Goal: Task Accomplishment & Management: Manage account settings

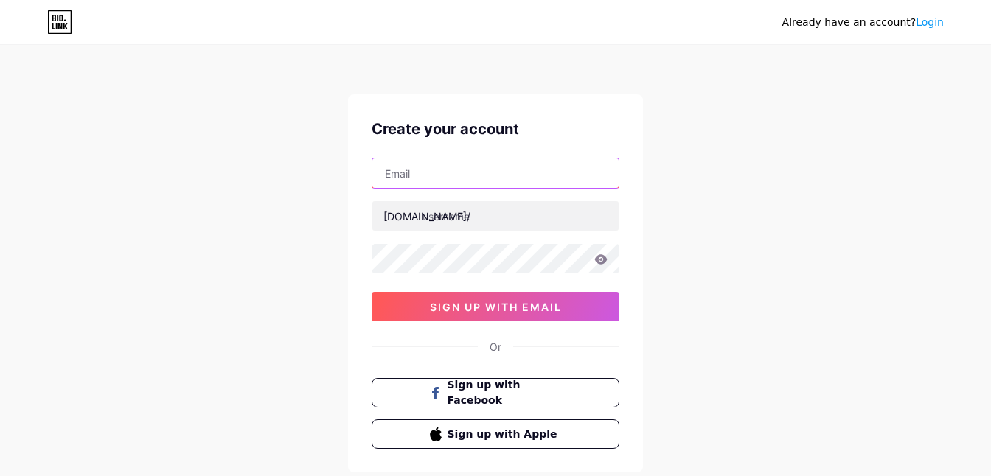
click at [388, 178] on input "text" at bounding box center [495, 173] width 246 height 29
type input "[EMAIL_ADDRESS][DOMAIN_NAME]"
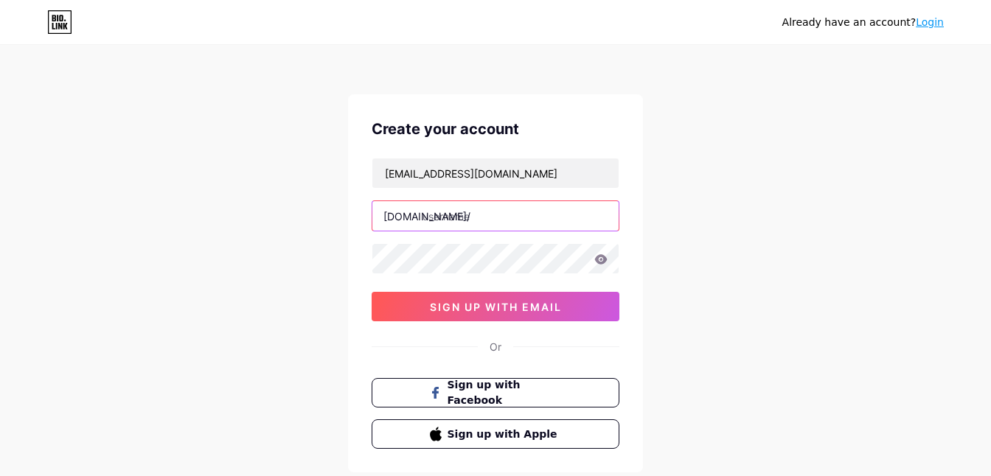
click at [466, 218] on input "text" at bounding box center [495, 215] width 246 height 29
paste input "aa010203@##"
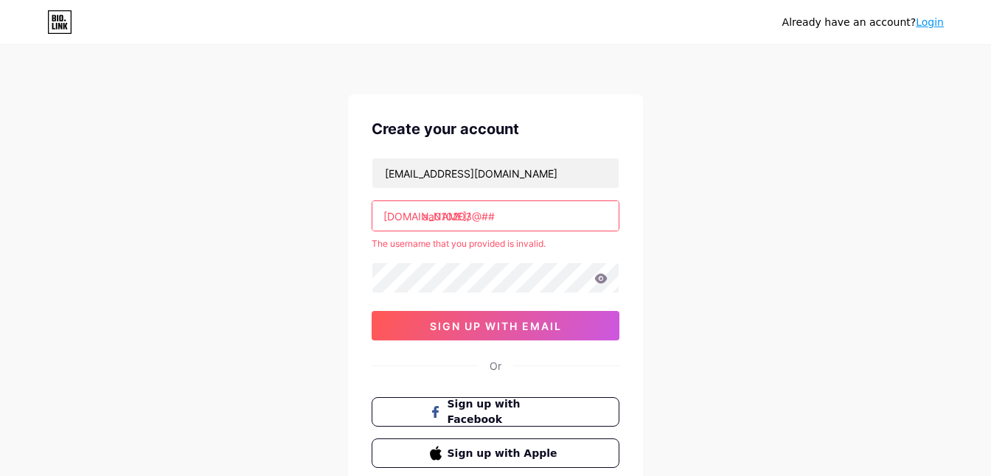
click at [522, 219] on input "aa010203@##" at bounding box center [495, 215] width 246 height 29
click at [714, 225] on div "Already have an account? Login Create your account [EMAIL_ADDRESS][DOMAIN_NAME]…" at bounding box center [495, 291] width 991 height 583
click at [470, 223] on input "rpvip5" at bounding box center [495, 215] width 246 height 29
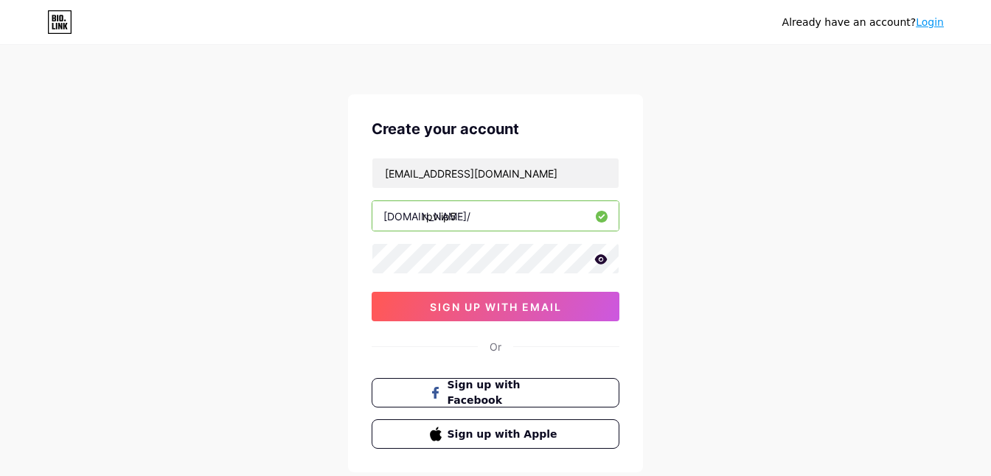
type input "rpviip5"
click at [834, 256] on div "Already have an account? Login Create your account [EMAIL_ADDRESS][DOMAIN_NAME]…" at bounding box center [495, 282] width 991 height 564
click at [462, 312] on span "sign up with email" at bounding box center [496, 307] width 132 height 13
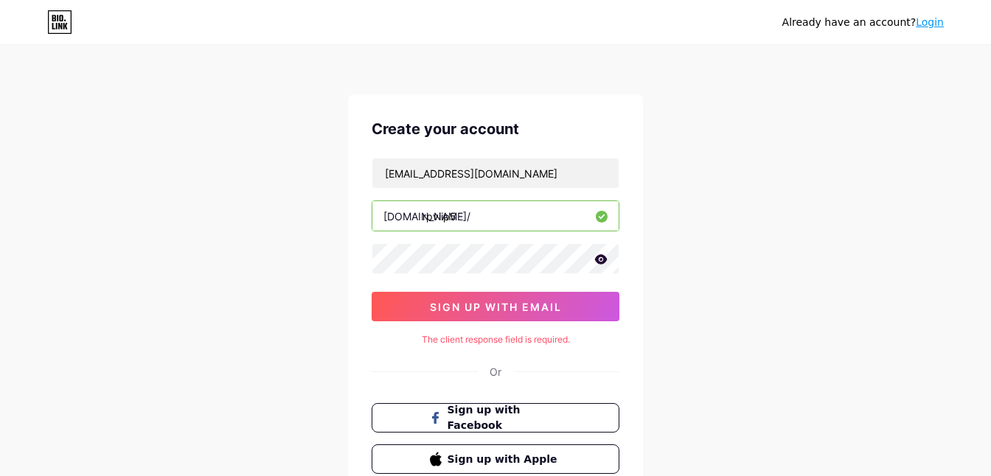
click at [464, 333] on div "Create your account [EMAIL_ADDRESS][DOMAIN_NAME] [DOMAIN_NAME]/ rpviip5 sign up…" at bounding box center [495, 295] width 295 height 403
click at [479, 336] on div "The client response field is required." at bounding box center [496, 339] width 248 height 13
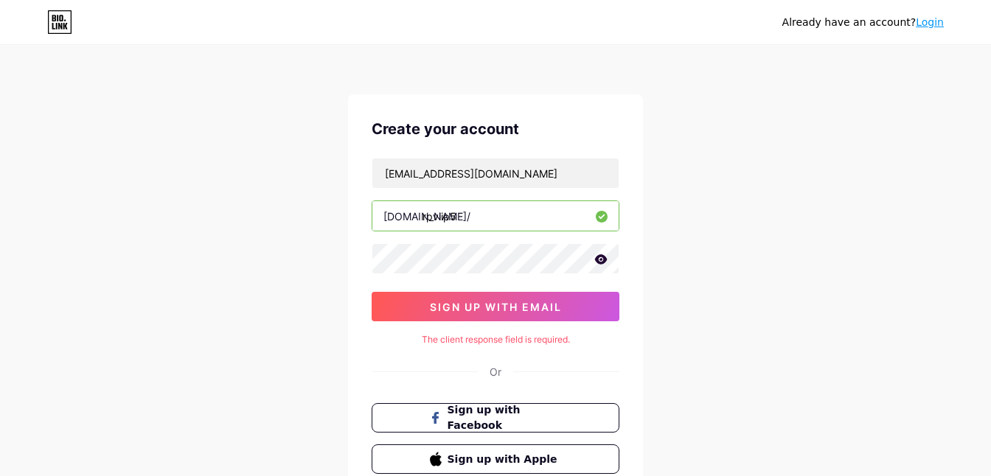
click at [366, 282] on div "Create your account [EMAIL_ADDRESS][DOMAIN_NAME] [DOMAIN_NAME]/ rpviip5 sign up…" at bounding box center [495, 295] width 295 height 403
click at [355, 268] on div "Create your account [EMAIL_ADDRESS][DOMAIN_NAME] [DOMAIN_NAME]/ rpviip5 sign up…" at bounding box center [495, 295] width 295 height 403
click at [358, 248] on div "Create your account [EMAIL_ADDRESS][DOMAIN_NAME] [DOMAIN_NAME]/ rpviip5 sign up…" at bounding box center [495, 295] width 295 height 403
click at [602, 262] on icon at bounding box center [601, 259] width 13 height 10
click at [560, 170] on input "[EMAIL_ADDRESS][DOMAIN_NAME]" at bounding box center [495, 173] width 246 height 29
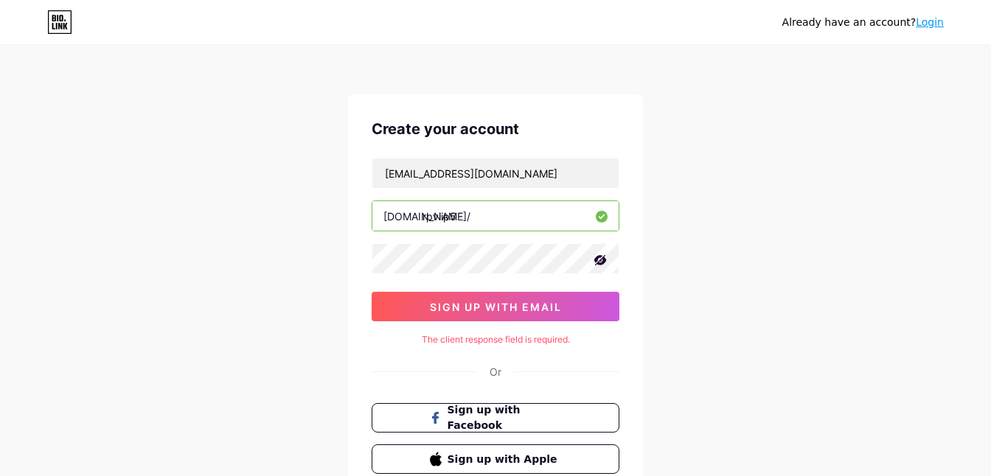
click at [521, 218] on input "rpviip5" at bounding box center [495, 215] width 246 height 29
click at [364, 375] on div "Create your account [EMAIL_ADDRESS][DOMAIN_NAME] [DOMAIN_NAME]/ rpviip5 sign up…" at bounding box center [495, 295] width 295 height 403
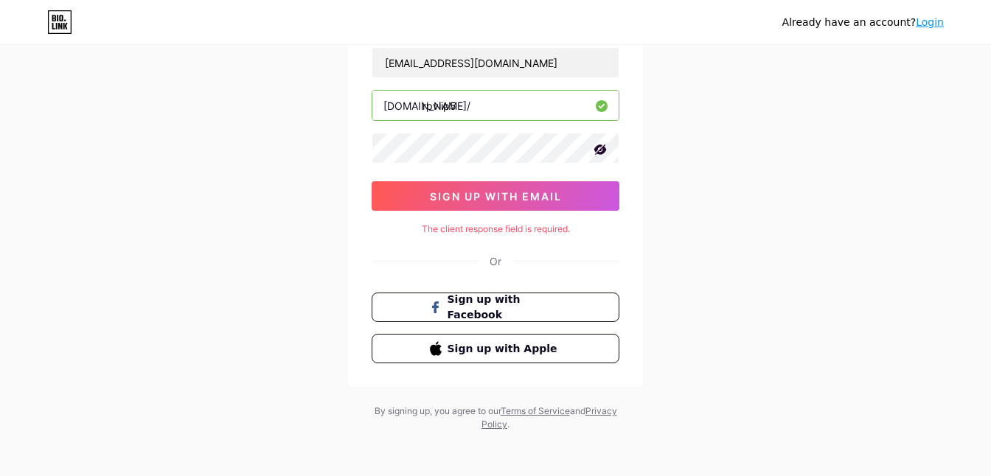
scroll to position [113, 0]
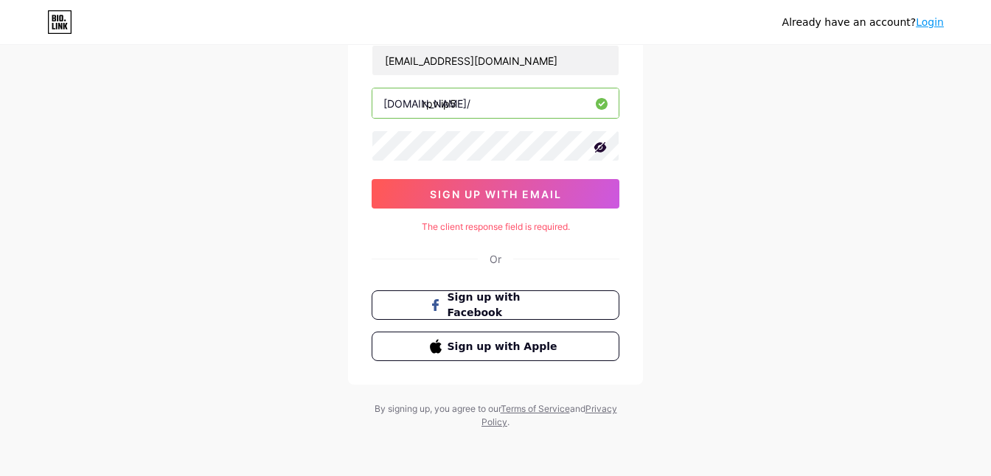
click at [775, 243] on div "Already have an account? Login Create your account [EMAIL_ADDRESS][DOMAIN_NAME]…" at bounding box center [495, 181] width 991 height 589
click at [509, 253] on div "Or" at bounding box center [496, 258] width 248 height 15
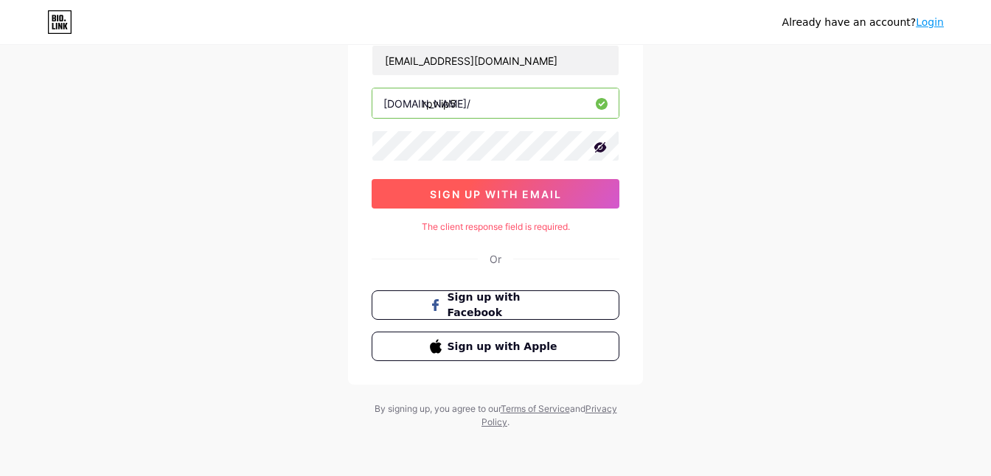
click at [523, 204] on button "sign up with email" at bounding box center [496, 193] width 248 height 29
click at [505, 199] on span "sign up with email" at bounding box center [496, 194] width 132 height 13
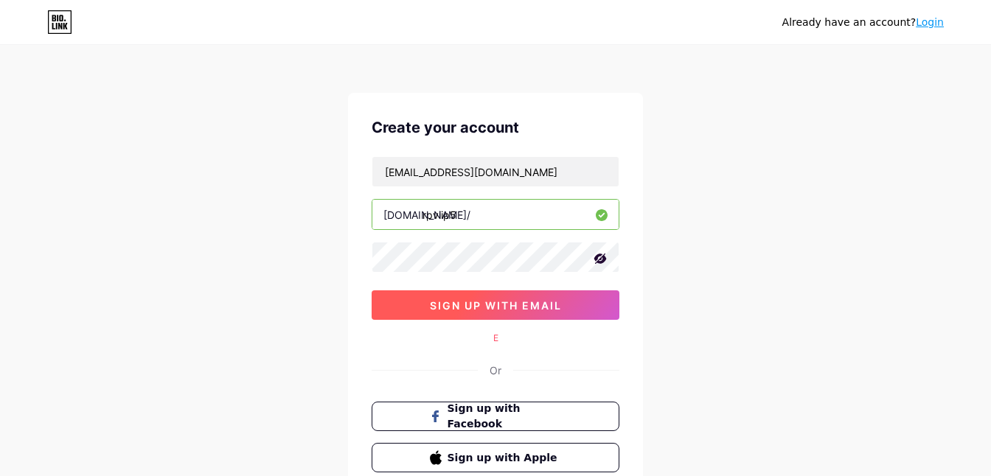
scroll to position [0, 0]
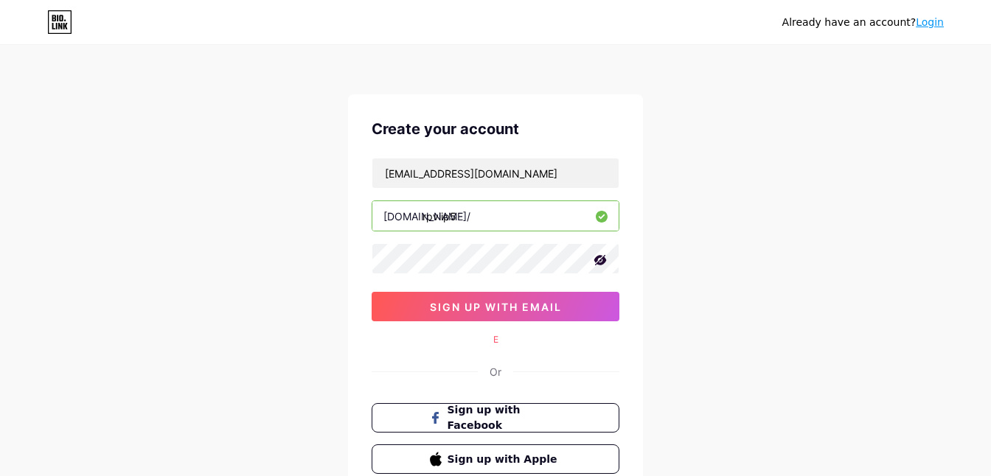
click at [933, 26] on link "Login" at bounding box center [930, 22] width 28 height 12
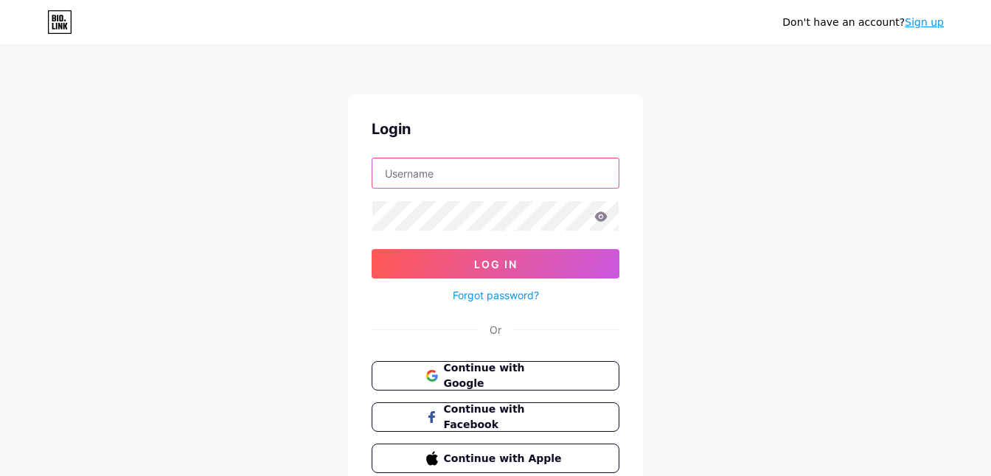
click at [452, 178] on input "text" at bounding box center [495, 173] width 246 height 29
type input "rpviip5"
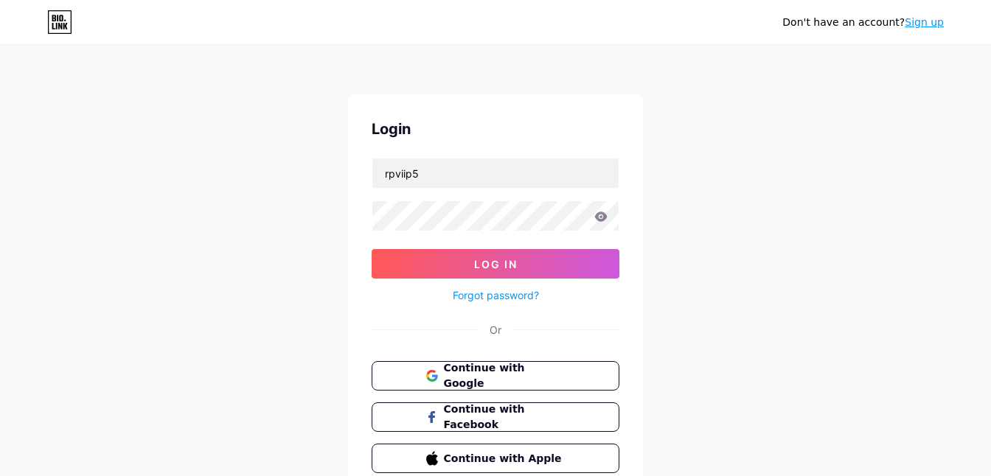
click at [597, 218] on icon at bounding box center [601, 217] width 13 height 10
click at [597, 219] on icon at bounding box center [601, 217] width 13 height 10
click at [580, 268] on button "Log In" at bounding box center [496, 263] width 248 height 29
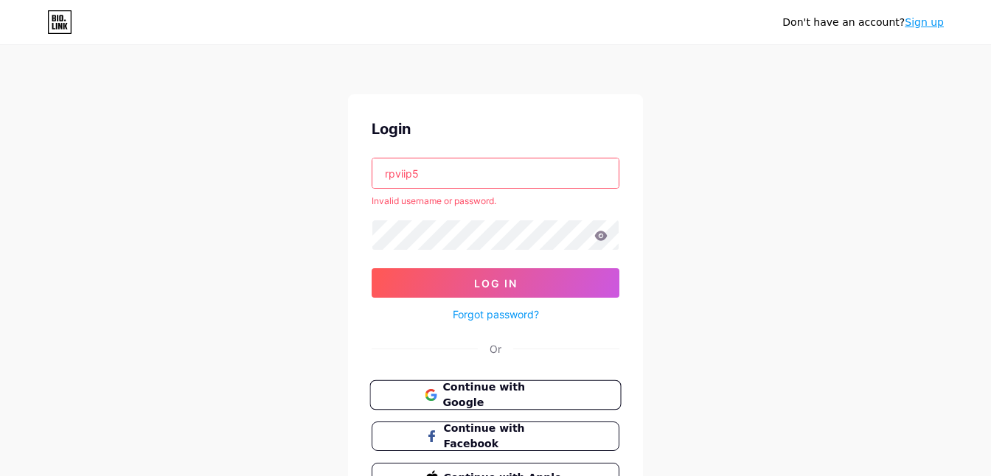
click at [483, 397] on span "Continue with Google" at bounding box center [503, 396] width 123 height 32
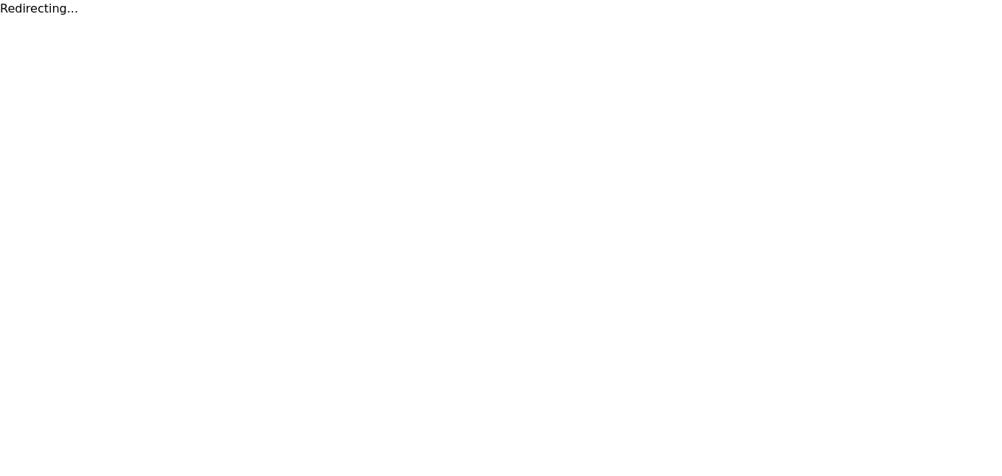
click at [43, 9] on div "Redirecting..." at bounding box center [501, 9] width 1002 height 18
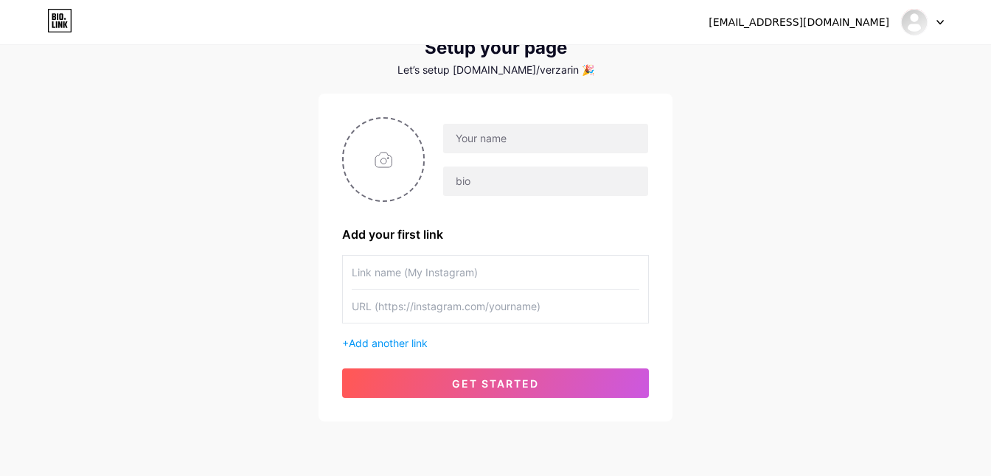
scroll to position [98, 0]
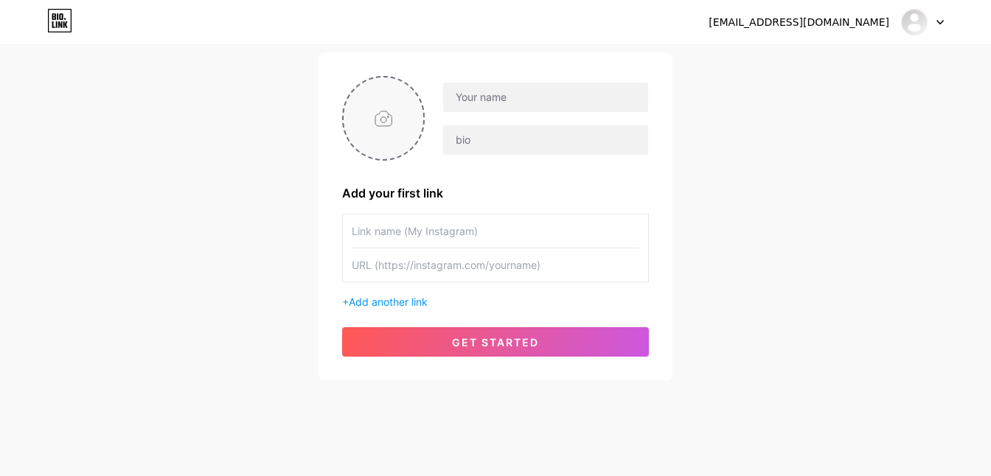
click at [411, 128] on input "file" at bounding box center [384, 118] width 80 height 82
type input "C:\fakepath\fc62a767db13fc7a14d7d7e52b2d2796.jpg"
click at [504, 231] on input "text" at bounding box center [496, 231] width 288 height 33
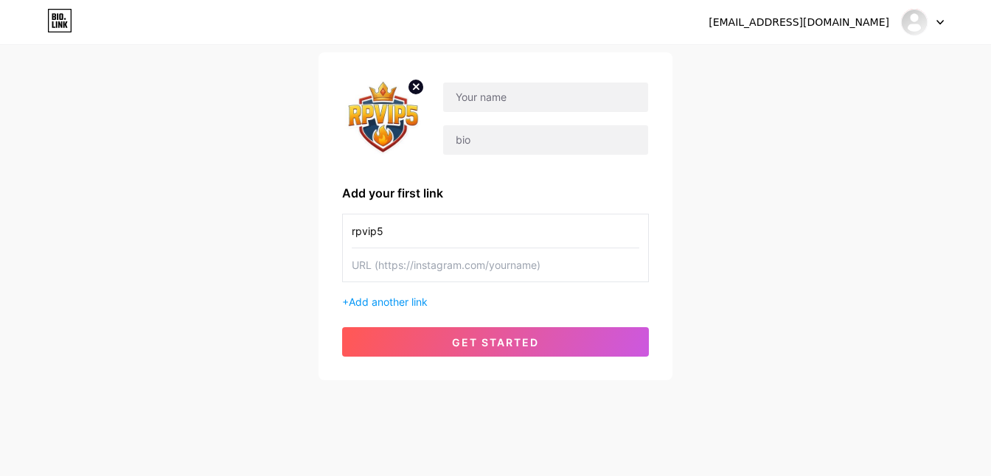
type input "rpvip5"
click at [500, 277] on input "text" at bounding box center [496, 264] width 288 height 33
click at [412, 271] on input "text" at bounding box center [496, 264] width 288 height 33
paste input "https://scatterfree.com/patriot"
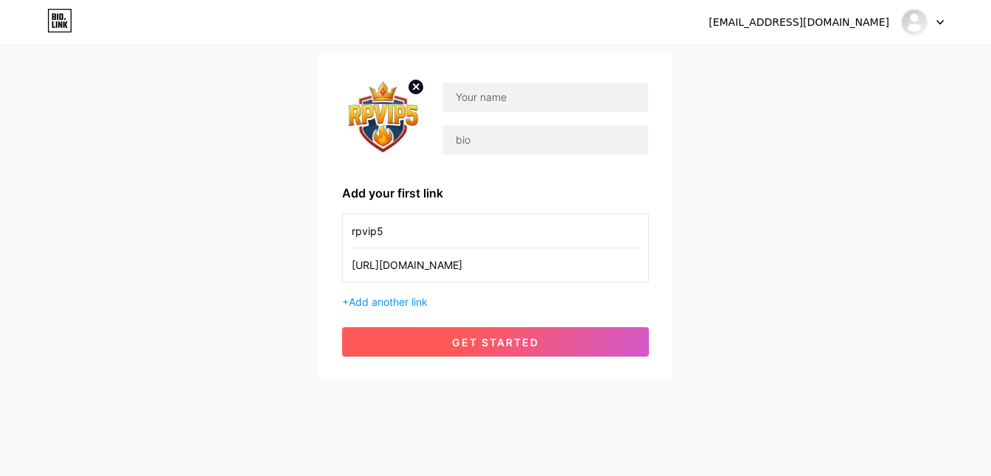
type input "https://scatterfree.com/patriot"
click at [470, 342] on span "get started" at bounding box center [495, 342] width 87 height 13
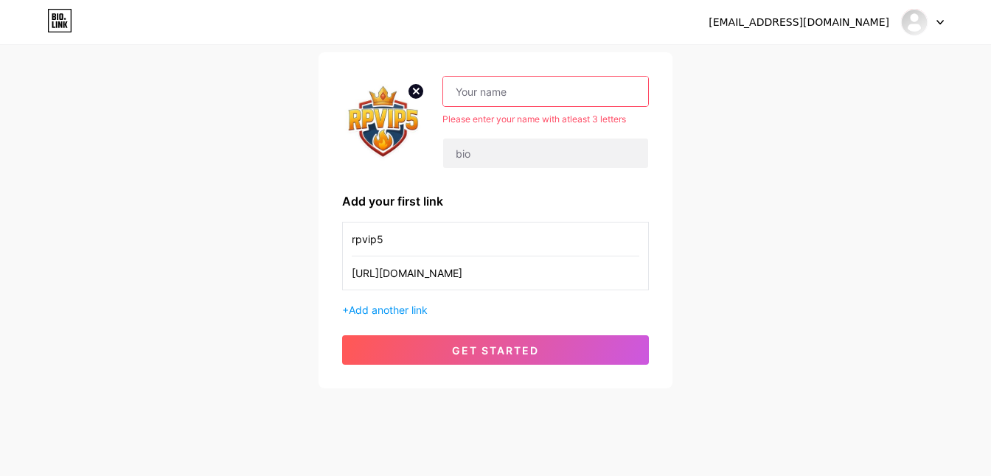
click at [518, 98] on input "text" at bounding box center [545, 91] width 205 height 29
drag, startPoint x: 446, startPoint y: 233, endPoint x: 282, endPoint y: 232, distance: 164.4
click at [282, 232] on div "verzarindia46@gmail.com Dashboard Logout Setup your page Let’s setup bio.link/v…" at bounding box center [495, 169] width 991 height 534
click at [500, 83] on input "text" at bounding box center [545, 91] width 205 height 29
paste input "rpvip5"
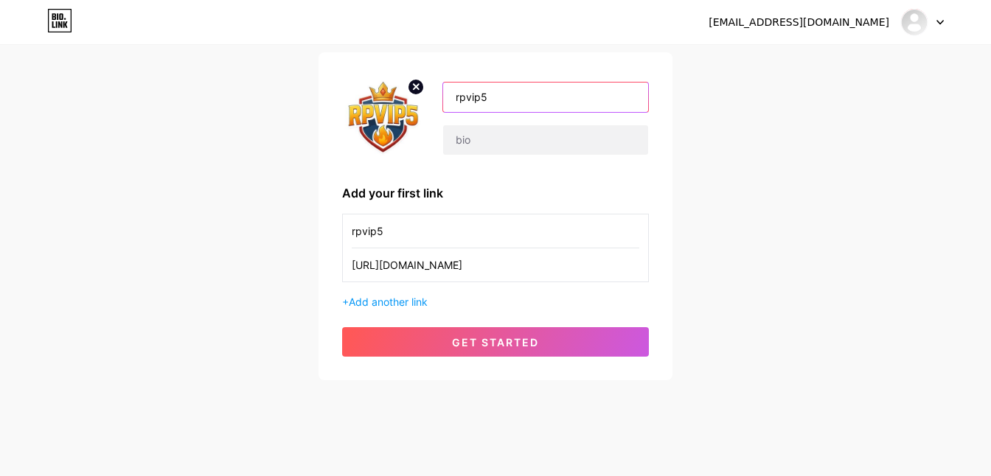
type input "rpvip5"
click at [435, 233] on input "rpvip5" at bounding box center [496, 231] width 288 height 33
type input "d"
type input "DAFTAR"
click at [419, 310] on div "rpvip5 Add your first link DAFTAR https://scatterfree.com/patriot + Add another…" at bounding box center [495, 216] width 307 height 281
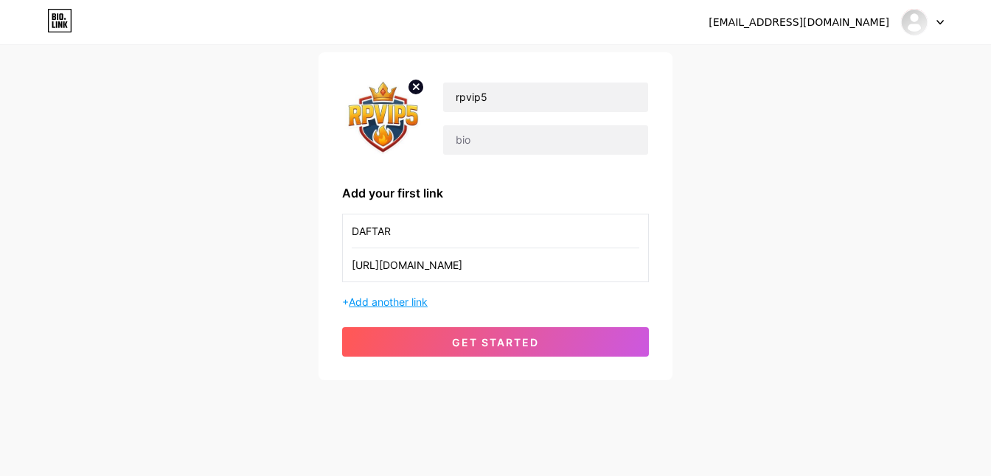
click at [413, 299] on span "Add another link" at bounding box center [388, 302] width 79 height 13
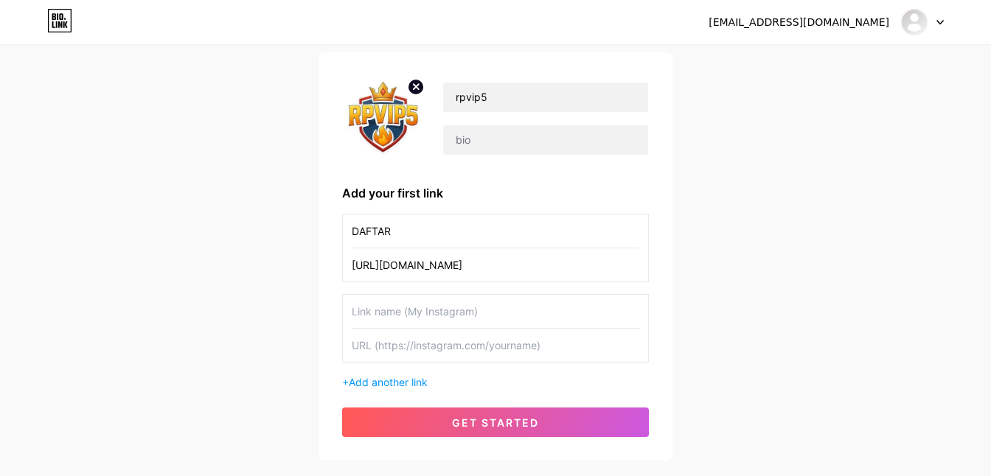
click at [417, 345] on input "text" at bounding box center [496, 345] width 288 height 33
paste input "https://1kumpultoto.polakita.org/"
type input "https://1kumpultoto.polakita.org/"
click at [411, 316] on input "text" at bounding box center [496, 311] width 288 height 33
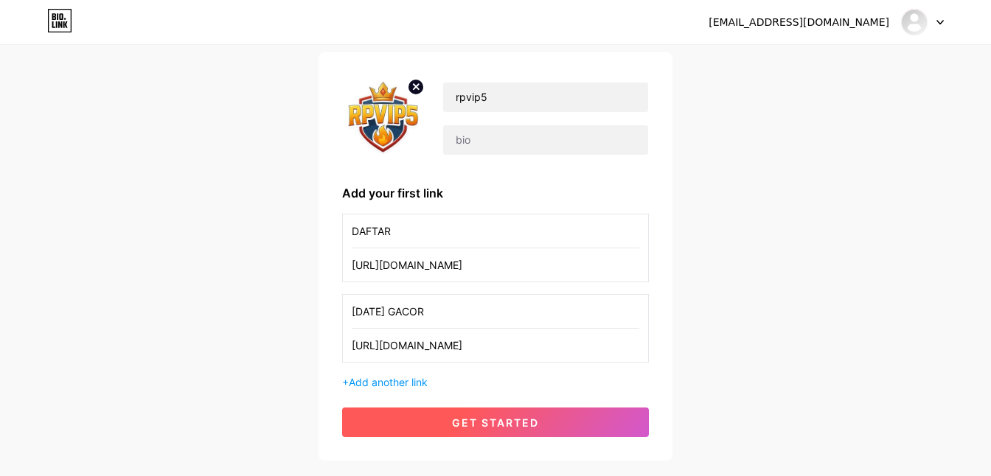
type input "POLA GACOR"
click at [425, 432] on button "get started" at bounding box center [495, 422] width 307 height 29
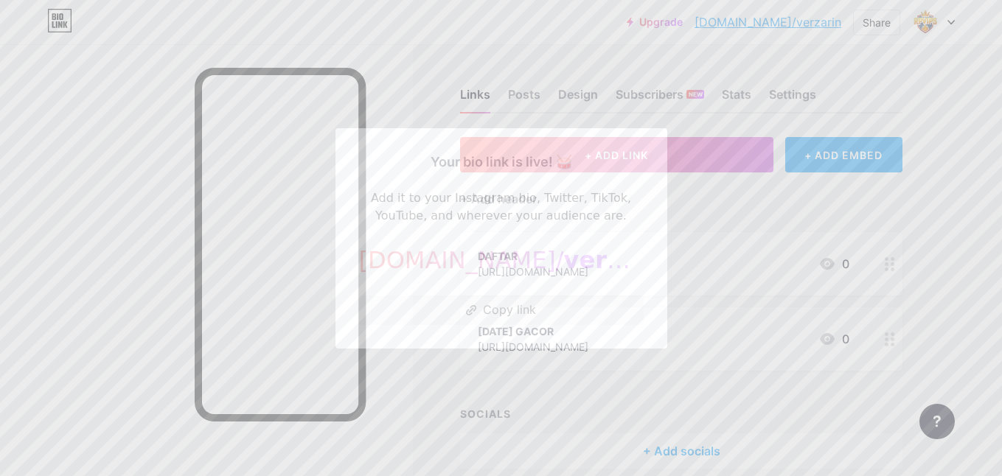
click at [467, 87] on div at bounding box center [501, 238] width 1002 height 476
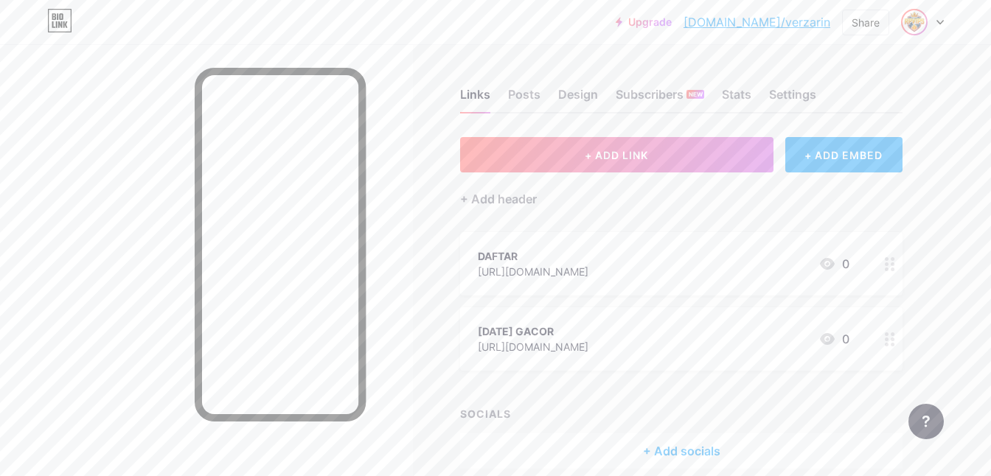
click at [916, 24] on img at bounding box center [915, 22] width 24 height 24
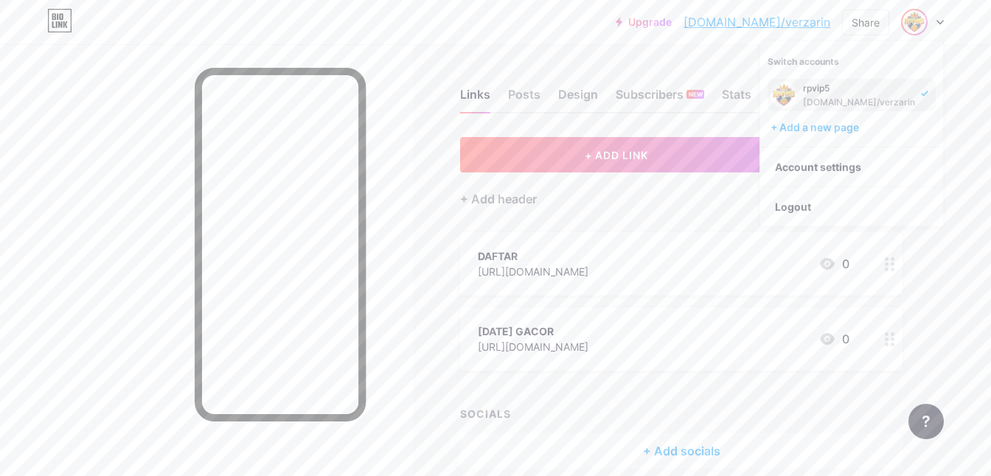
click at [880, 260] on div at bounding box center [889, 263] width 25 height 63
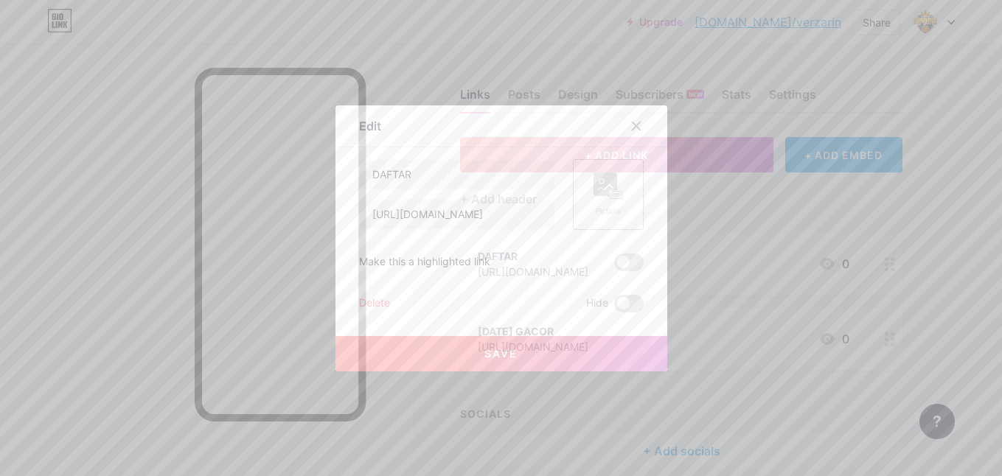
click at [627, 189] on div "Picture" at bounding box center [608, 194] width 71 height 71
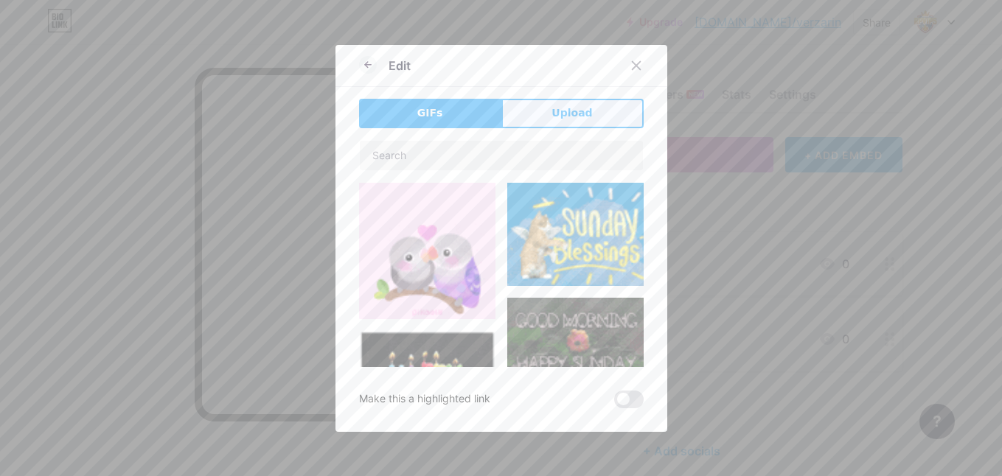
click at [552, 114] on span "Upload" at bounding box center [572, 112] width 41 height 15
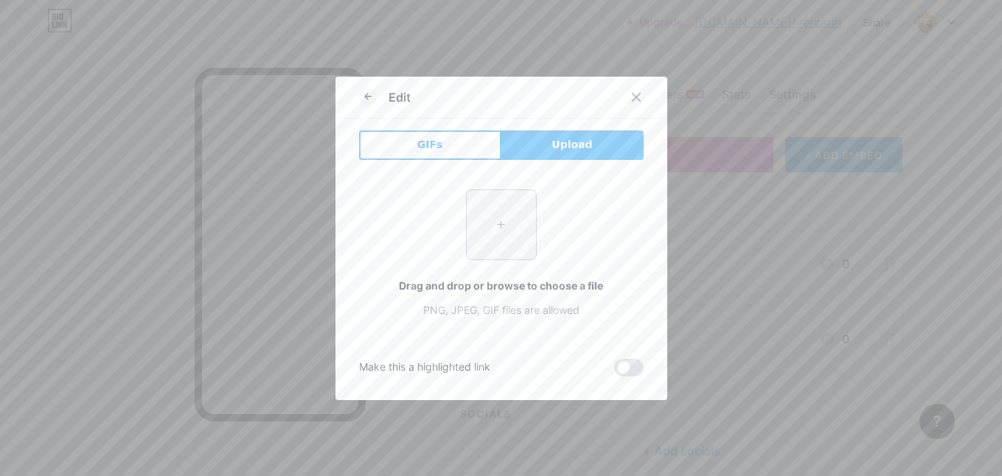
click at [499, 229] on input "file" at bounding box center [501, 224] width 69 height 69
type input "C:\fakepath\daftarosg-88_kn8gre.gif"
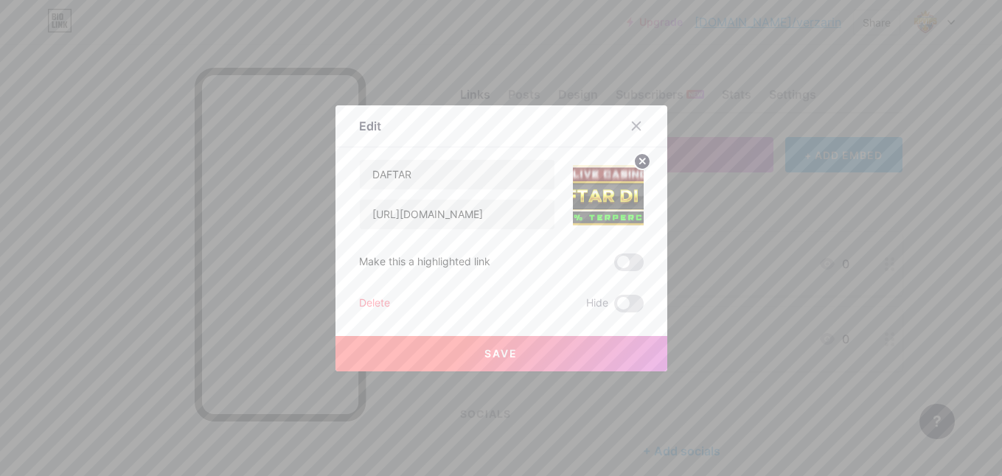
click at [557, 358] on button "Save" at bounding box center [501, 353] width 332 height 35
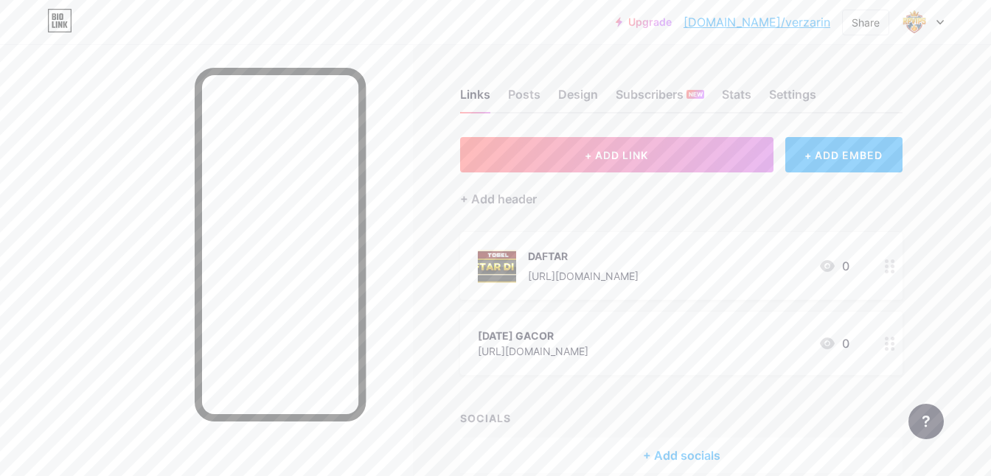
click at [889, 350] on icon at bounding box center [890, 344] width 10 height 14
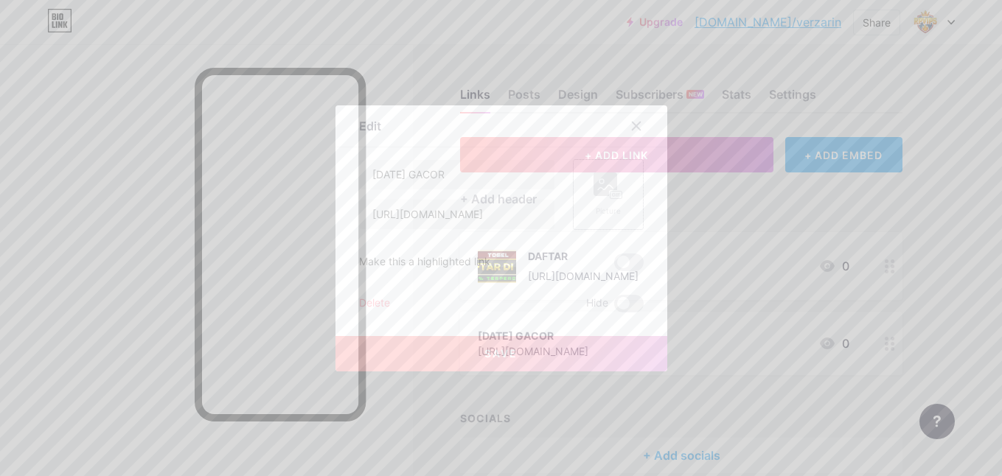
click at [620, 214] on div "Picture" at bounding box center [608, 194] width 71 height 71
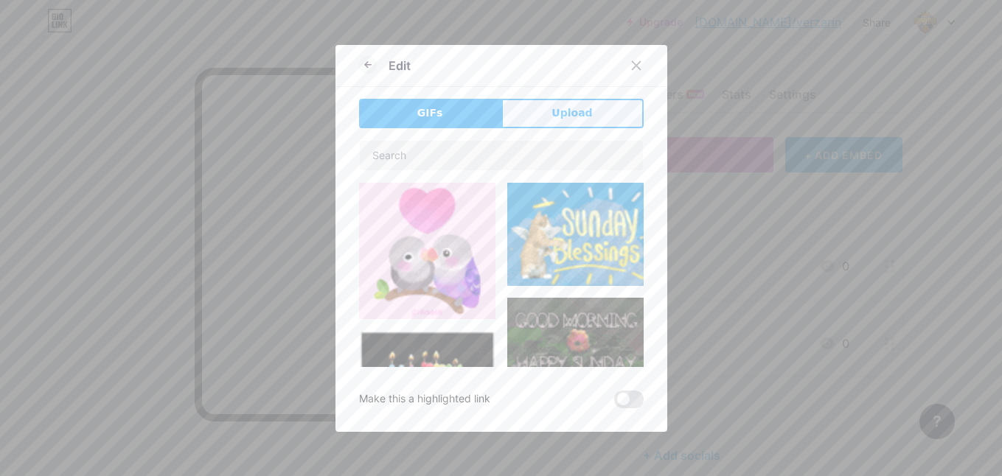
click at [562, 109] on span "Upload" at bounding box center [572, 112] width 41 height 15
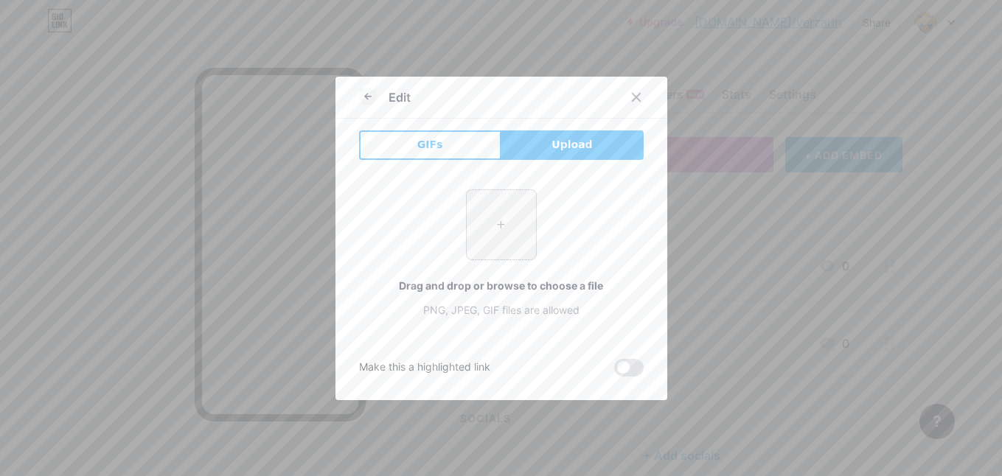
click at [495, 233] on input "file" at bounding box center [501, 224] width 69 height 69
type input "C:\fakepath\YxZhBzu (1).gif"
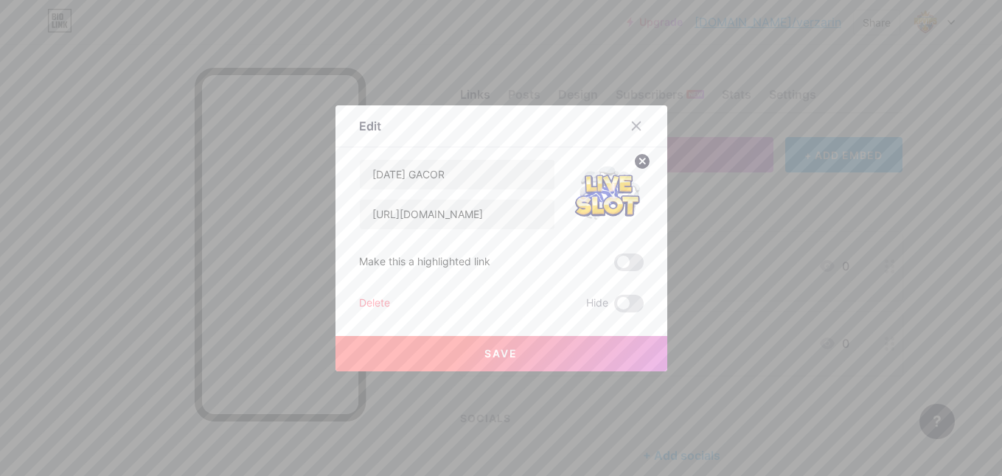
click at [551, 341] on button "Save" at bounding box center [501, 353] width 332 height 35
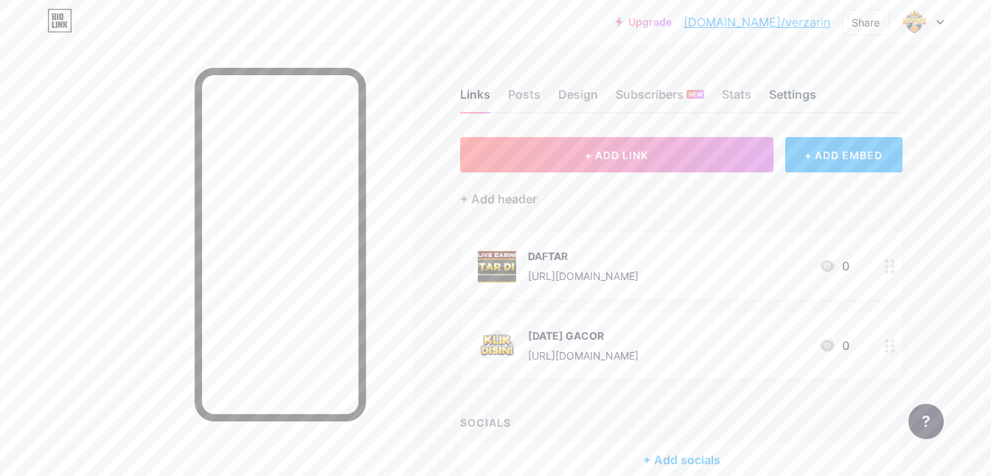
click at [775, 105] on div "Settings" at bounding box center [792, 99] width 47 height 27
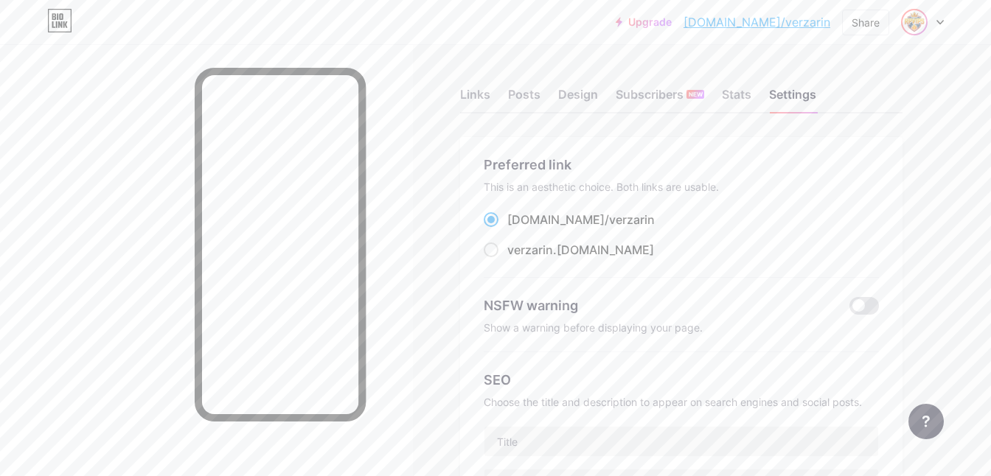
click at [922, 18] on img at bounding box center [915, 22] width 24 height 24
click at [807, 171] on link "Account settings" at bounding box center [851, 167] width 183 height 40
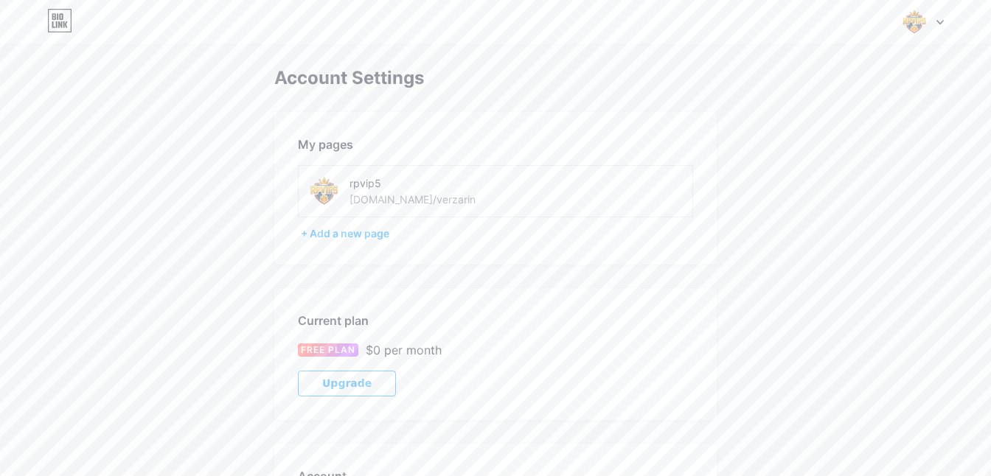
click at [446, 197] on div "rpvip5 bio.link/verzarin" at bounding box center [429, 191] width 158 height 33
click at [375, 228] on div "+ Add a new page" at bounding box center [497, 233] width 392 height 15
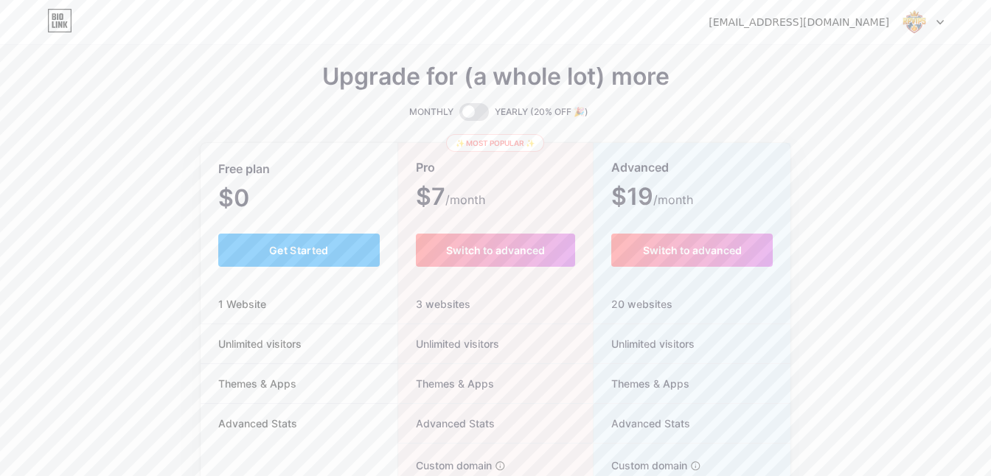
click at [52, 14] on icon at bounding box center [59, 21] width 25 height 24
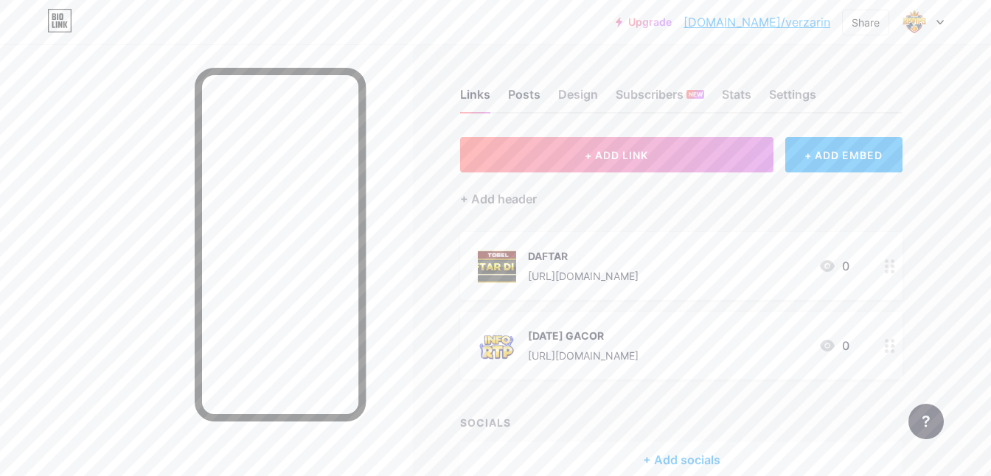
click at [539, 95] on div "Posts" at bounding box center [524, 99] width 32 height 27
click at [573, 89] on div "Design" at bounding box center [578, 99] width 40 height 27
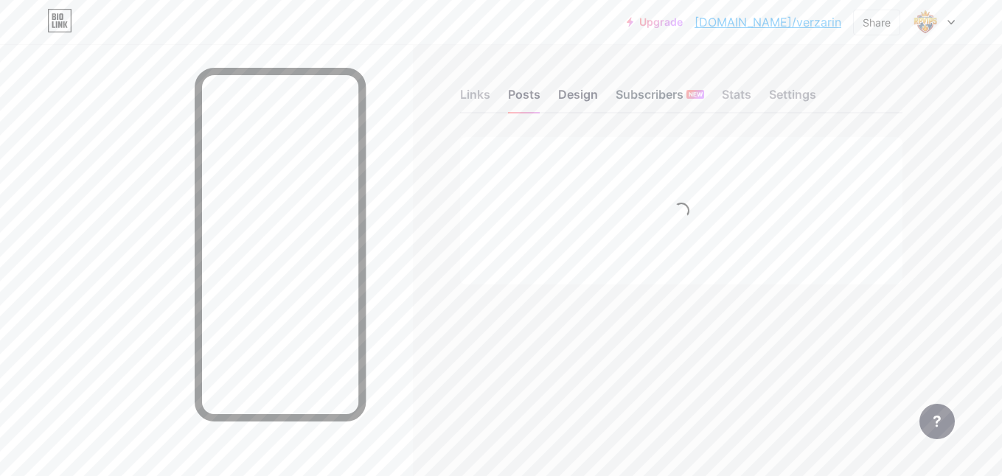
click at [646, 88] on div "Subscribers NEW" at bounding box center [660, 99] width 88 height 27
click at [741, 94] on div "Stats" at bounding box center [736, 99] width 29 height 27
click at [796, 96] on div "Settings" at bounding box center [792, 99] width 47 height 27
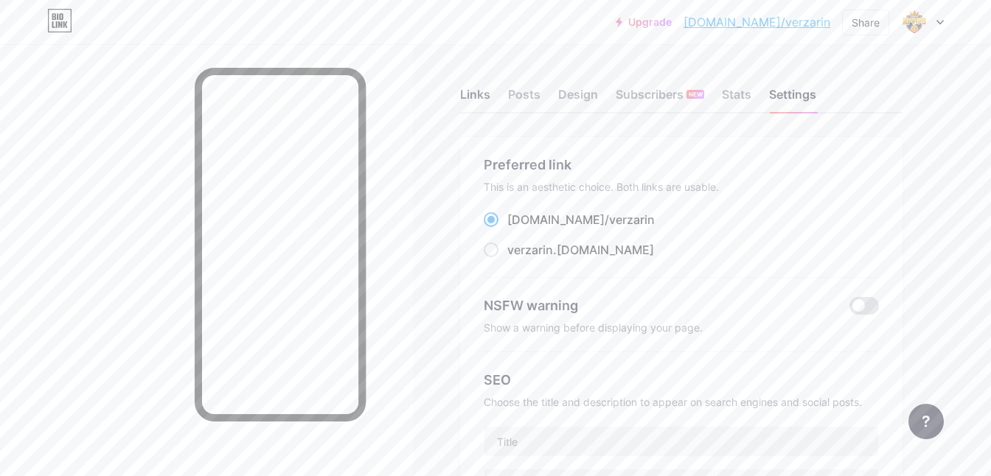
click at [467, 91] on div "Links" at bounding box center [475, 99] width 30 height 27
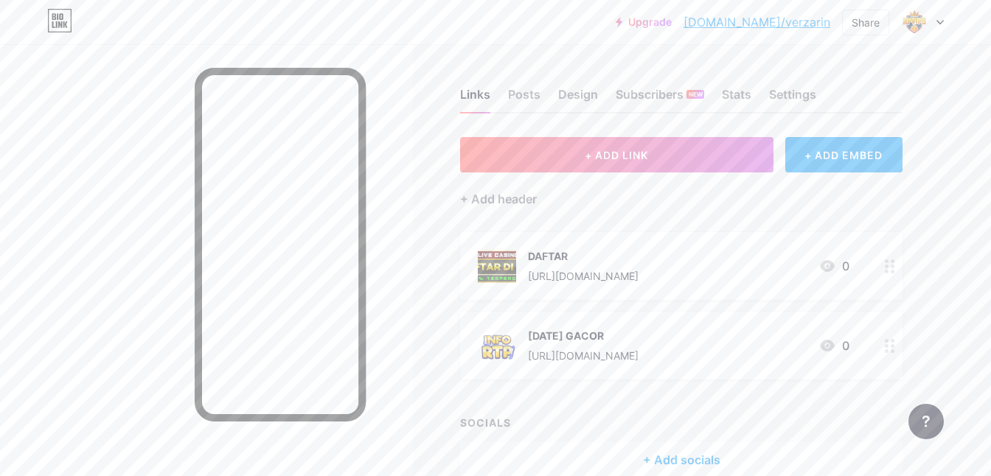
click at [542, 100] on div "Links Posts Design Subscribers NEW Stats Settings" at bounding box center [681, 88] width 442 height 52
click at [531, 94] on div "Posts" at bounding box center [524, 99] width 32 height 27
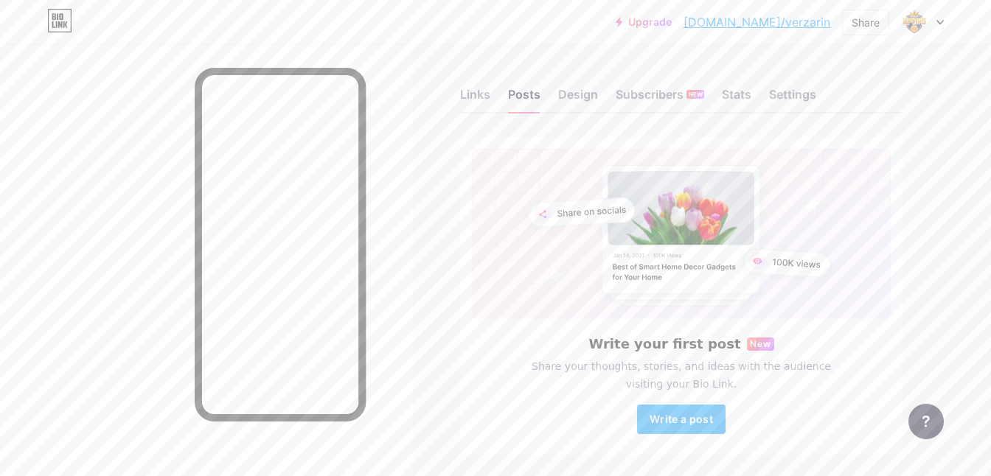
click at [608, 87] on div "Links Posts Design Subscribers NEW Stats Settings" at bounding box center [681, 88] width 442 height 52
click at [608, 97] on div "Links Posts Design Subscribers NEW Stats Settings" at bounding box center [681, 88] width 442 height 52
click at [579, 97] on div "Design" at bounding box center [578, 99] width 40 height 27
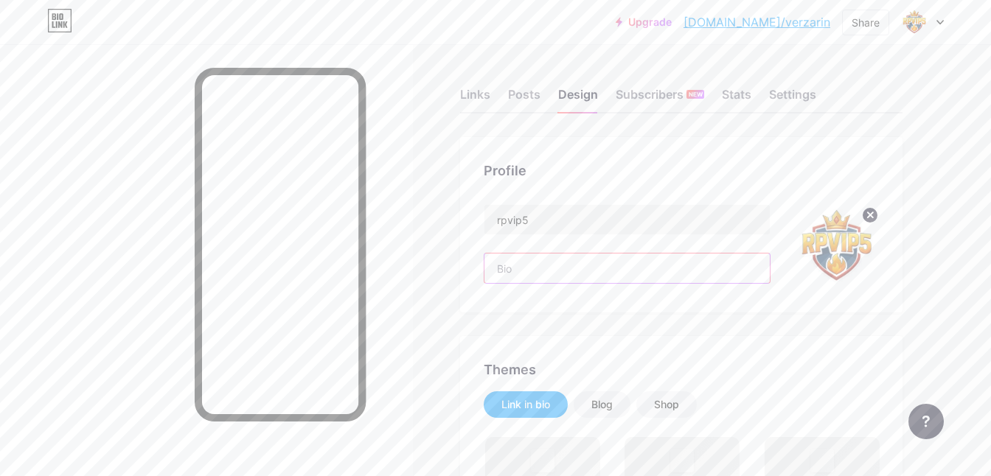
click at [546, 279] on input "text" at bounding box center [626, 268] width 285 height 29
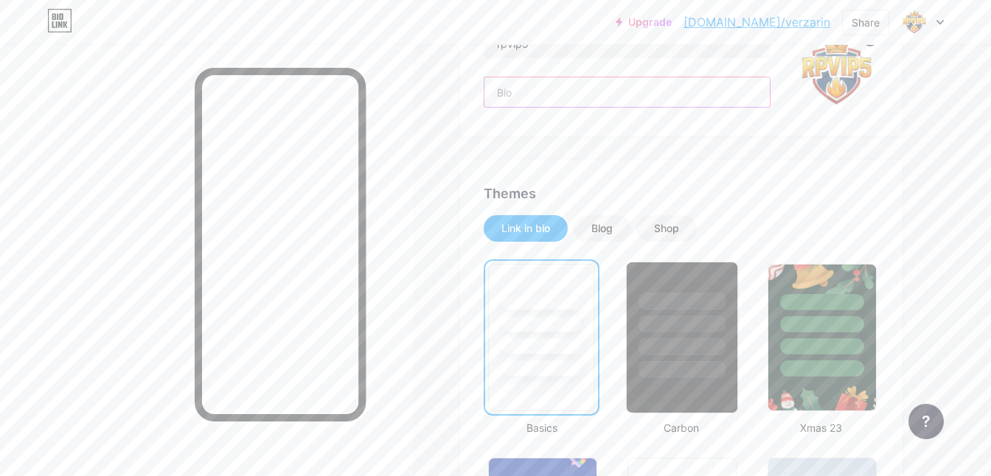
scroll to position [197, 0]
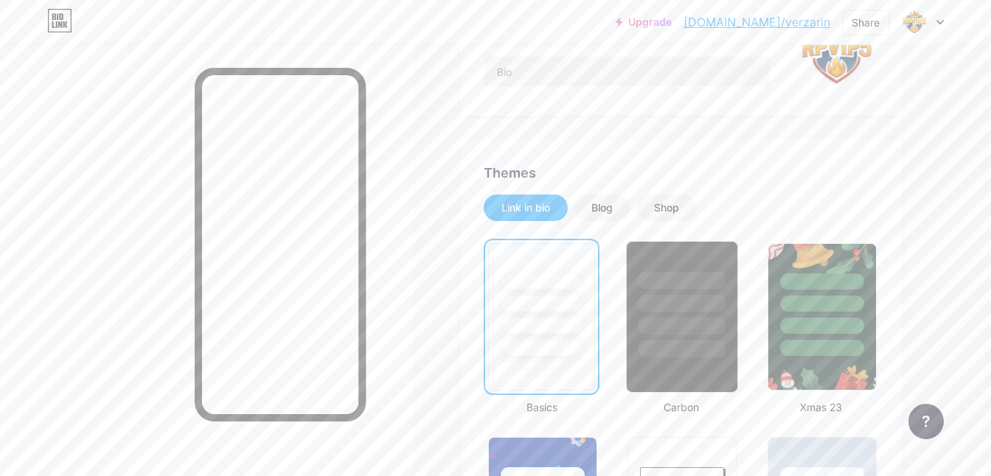
click at [689, 352] on div at bounding box center [682, 349] width 86 height 17
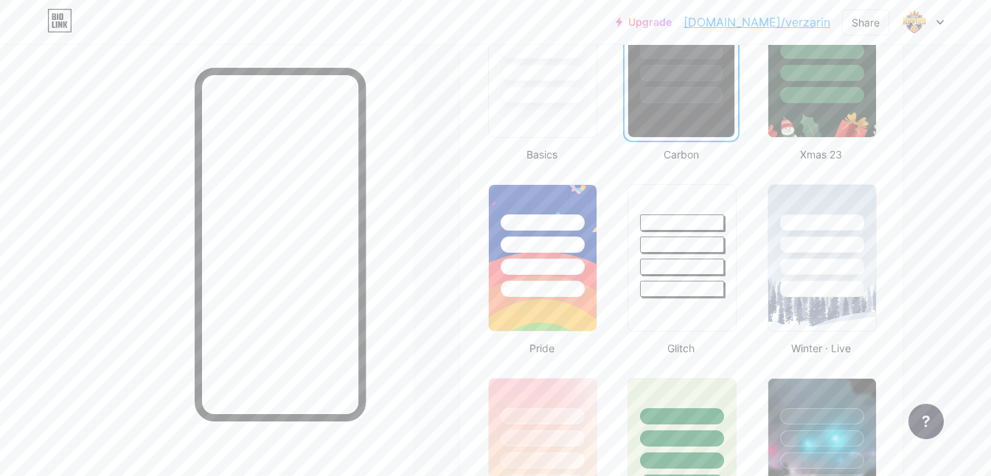
scroll to position [492, 0]
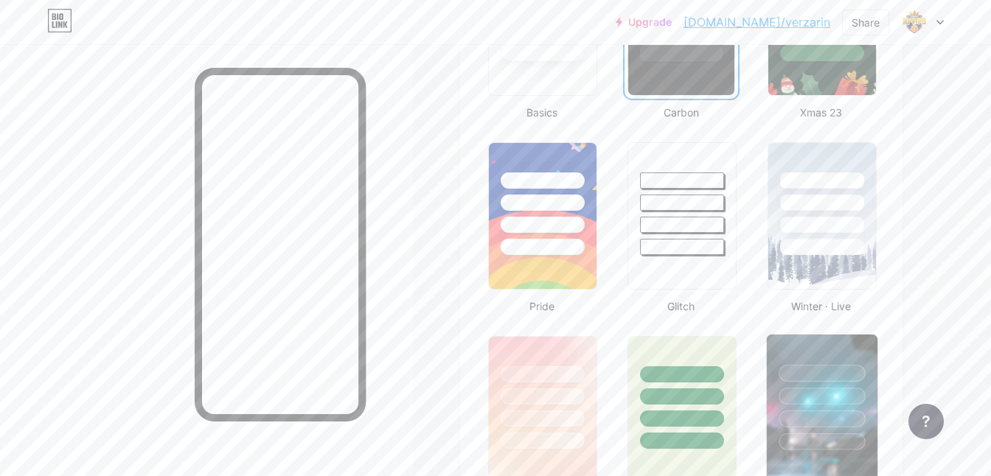
click at [813, 389] on div at bounding box center [822, 396] width 86 height 17
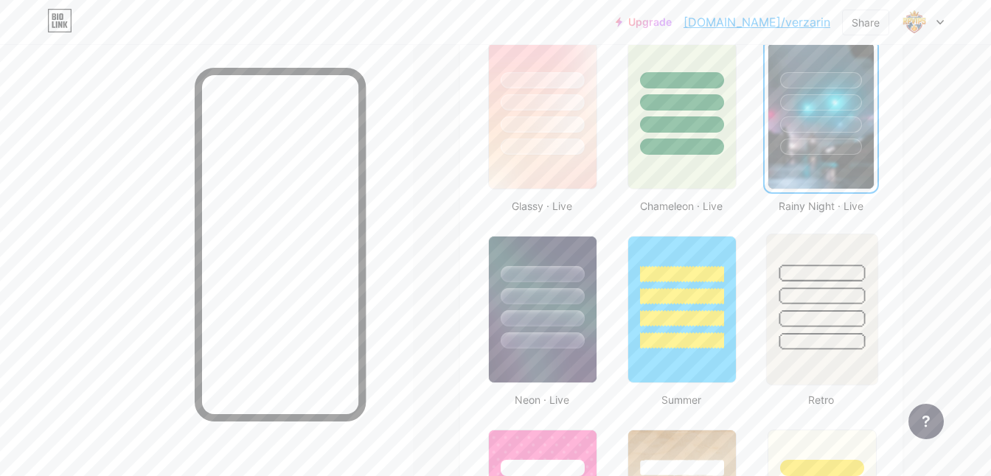
scroll to position [787, 0]
click at [546, 320] on div at bounding box center [542, 318] width 86 height 17
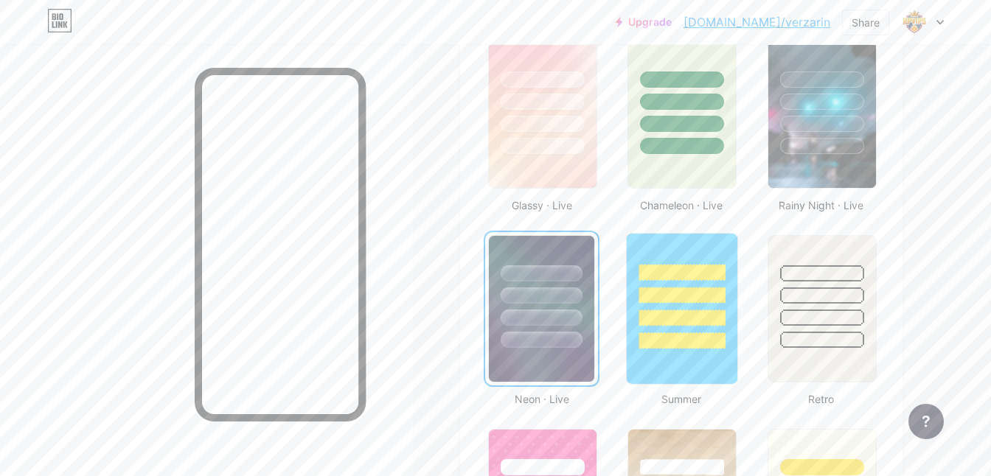
click at [664, 323] on div at bounding box center [682, 318] width 86 height 17
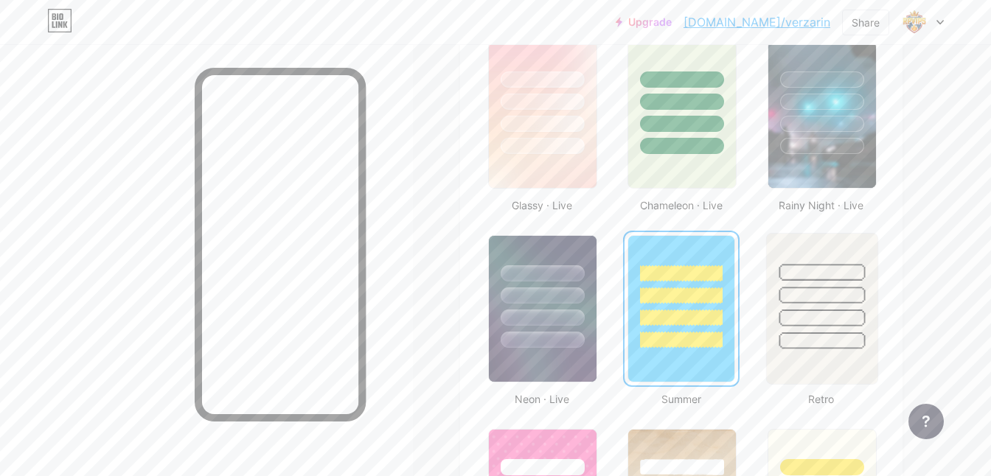
click at [823, 302] on div at bounding box center [822, 295] width 86 height 17
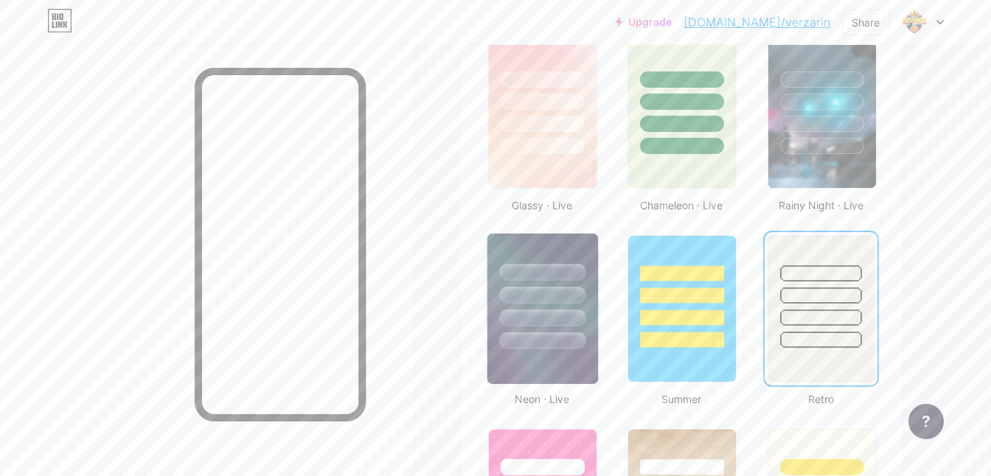
click at [552, 297] on div at bounding box center [542, 295] width 86 height 17
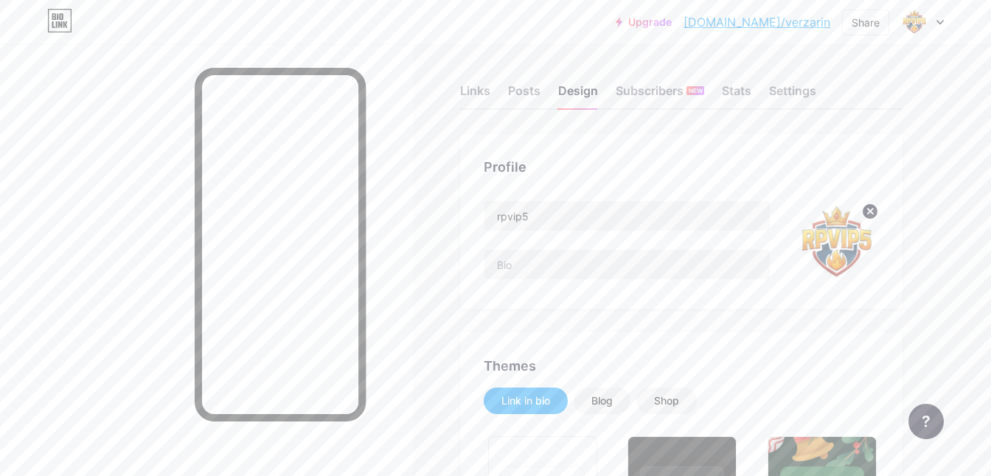
scroll to position [0, 0]
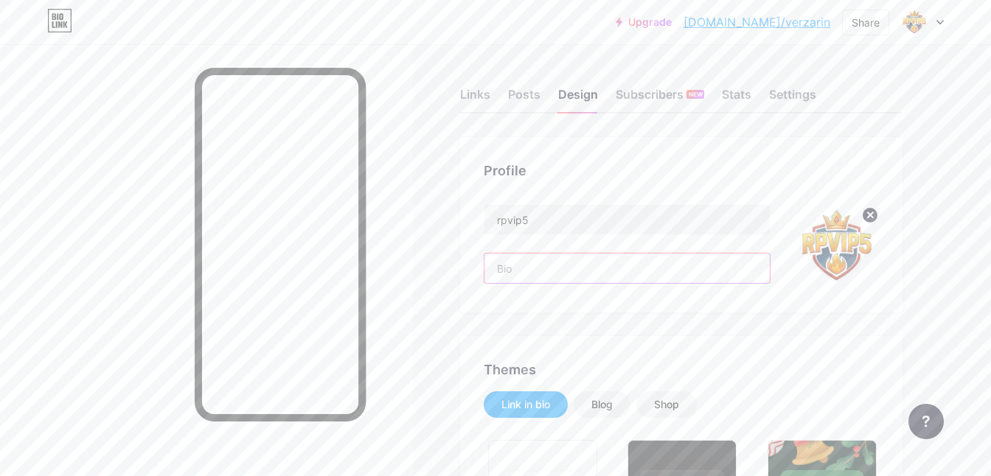
click at [545, 271] on input "text" at bounding box center [626, 268] width 285 height 29
paste input "RPVIP5 hadir sebagai situs slot online yang memberikan pengalaman bermain terba…"
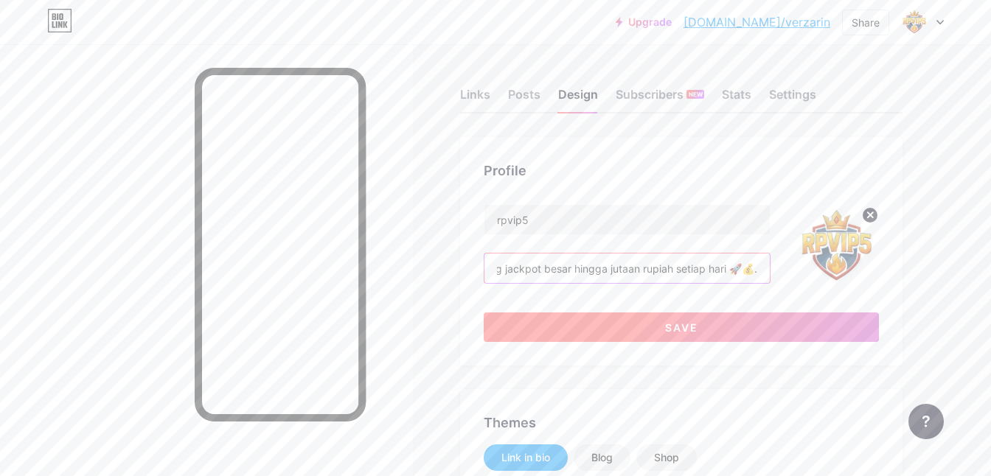
type input "RPVIP5 hadir sebagai situs slot online yang memberikan pengalaman bermain terba…"
click at [703, 338] on button "Save" at bounding box center [681, 327] width 395 height 29
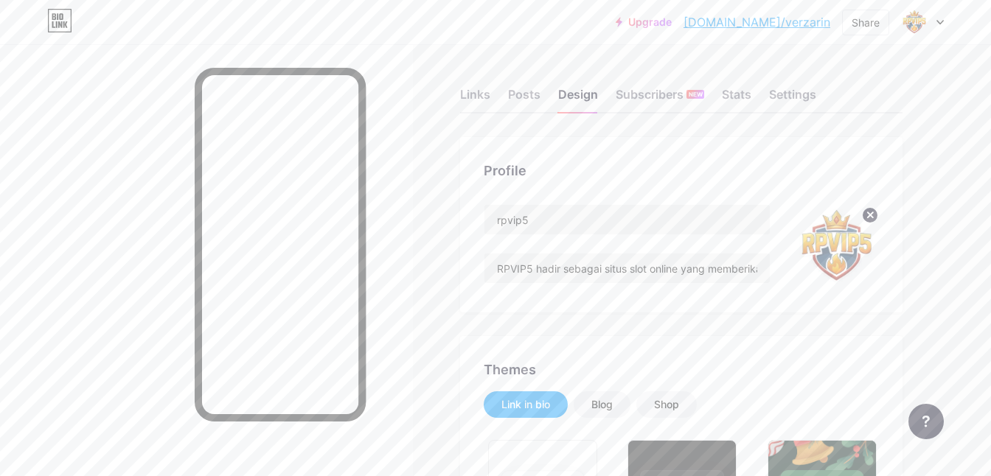
click at [771, 21] on link "bio.link/verzarin" at bounding box center [757, 22] width 147 height 18
click at [786, 95] on div "Settings" at bounding box center [792, 99] width 47 height 27
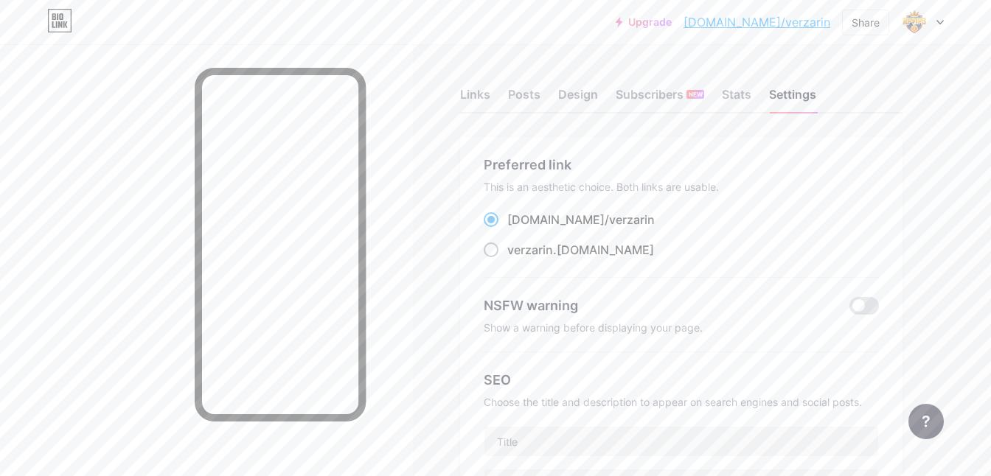
click at [503, 251] on label "verzarin .bio.link" at bounding box center [569, 250] width 170 height 18
click at [507, 259] on input "verzarin .bio.link" at bounding box center [512, 264] width 10 height 10
radio input "true"
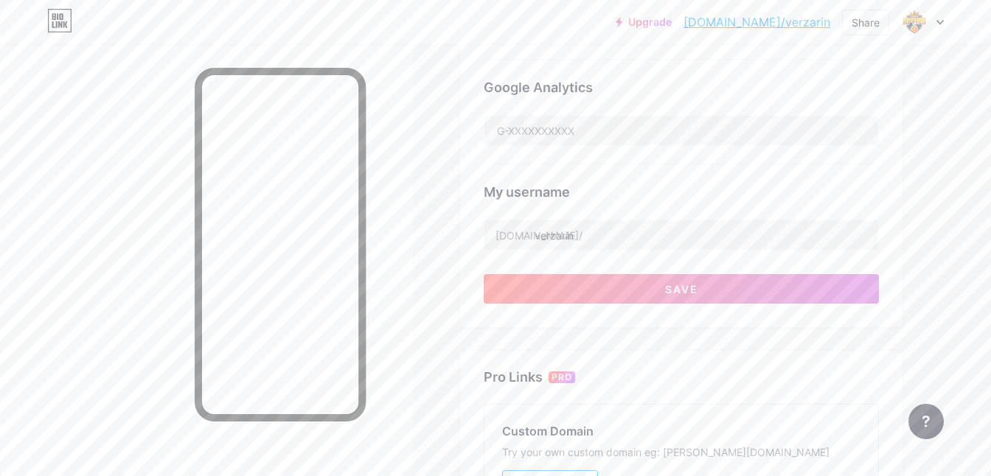
scroll to position [492, 0]
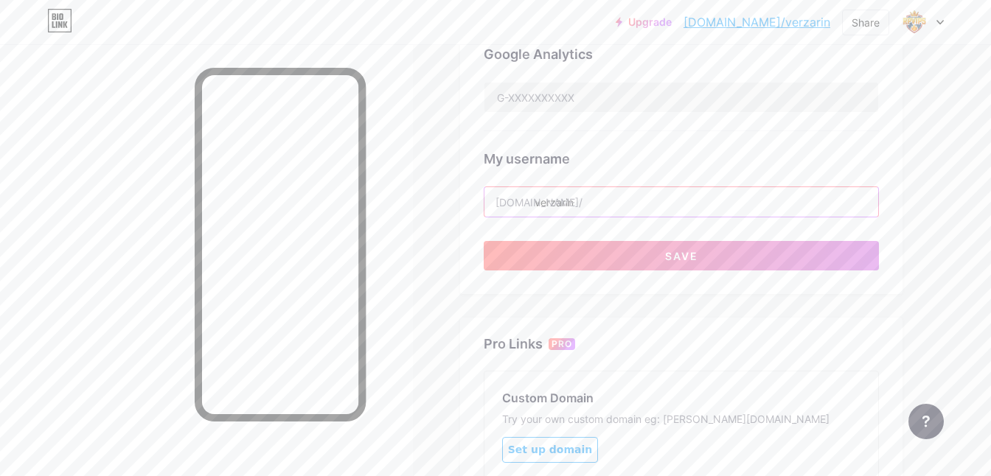
click at [602, 203] on input "verzarin" at bounding box center [681, 201] width 394 height 29
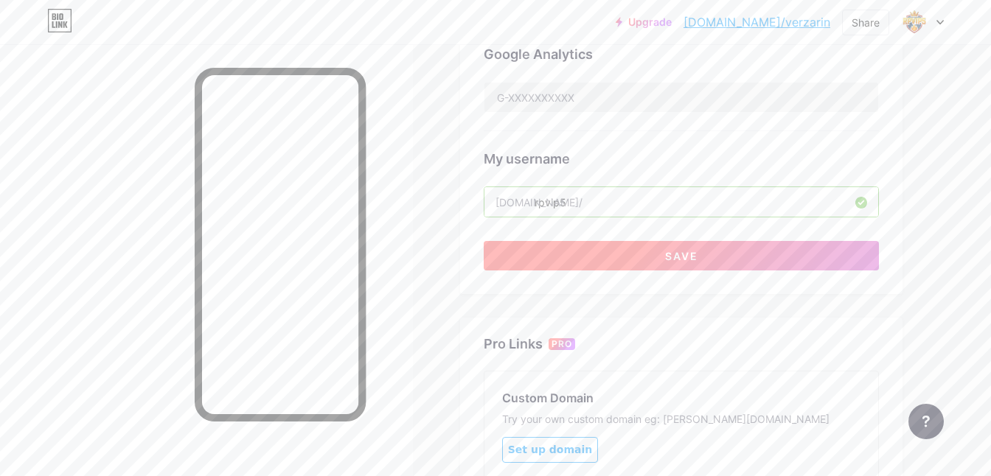
click at [585, 260] on button "Save" at bounding box center [681, 255] width 395 height 29
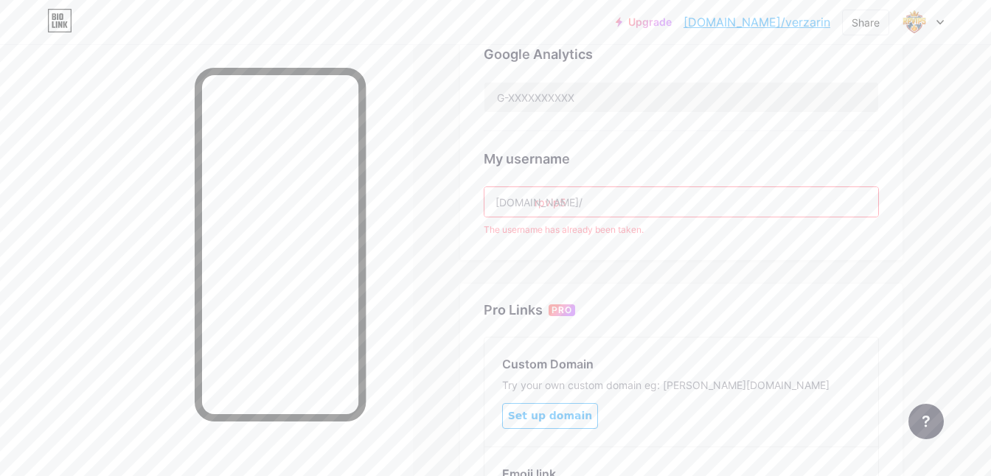
click at [580, 205] on input "rpvip5" at bounding box center [681, 201] width 394 height 29
click at [555, 198] on input "rpvip5" at bounding box center [681, 201] width 394 height 29
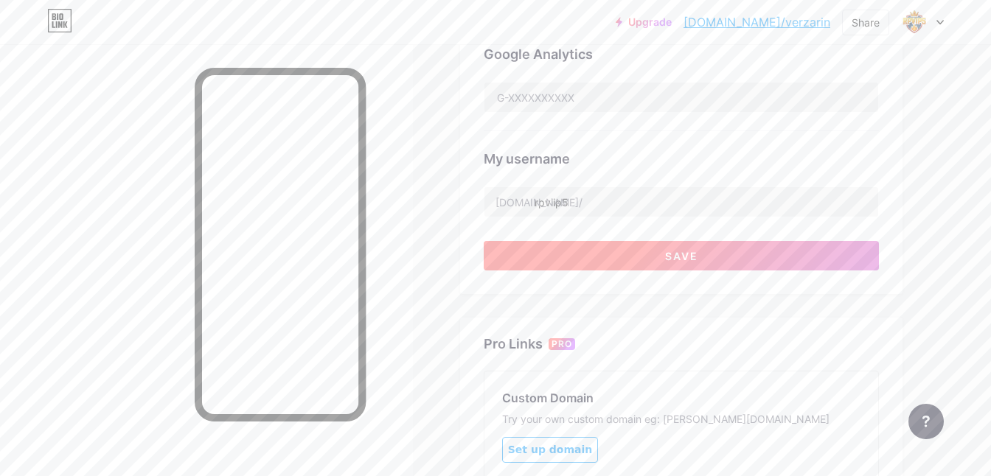
click at [603, 252] on button "Save" at bounding box center [681, 255] width 395 height 29
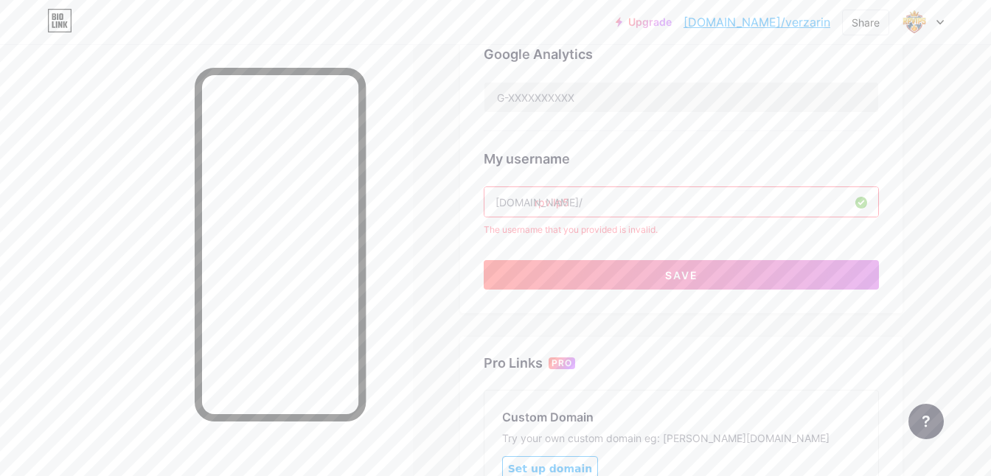
click at [559, 201] on input "rpviIp5" at bounding box center [681, 201] width 394 height 29
type input "rpviip5"
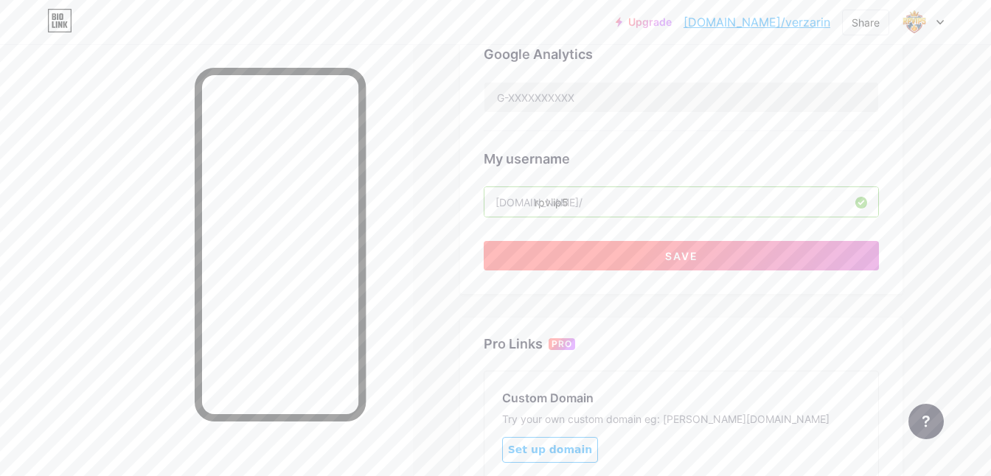
click at [627, 254] on button "Save" at bounding box center [681, 255] width 395 height 29
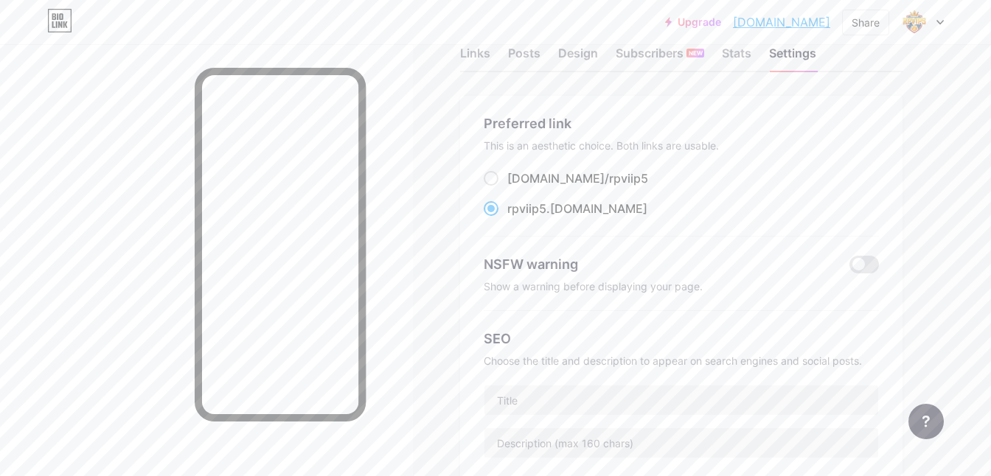
scroll to position [0, 0]
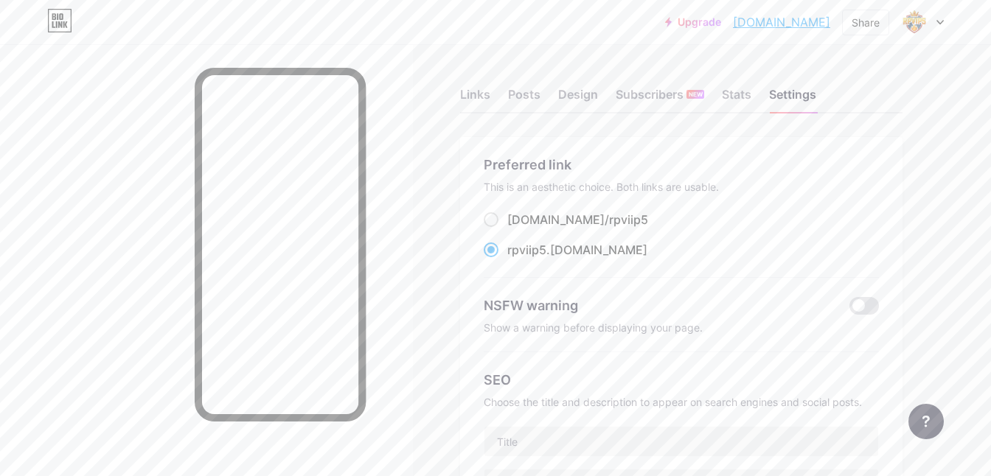
click at [785, 29] on link "rpviip5.bio.link" at bounding box center [781, 22] width 97 height 18
click at [497, 227] on label "bio.link/ rpviip5" at bounding box center [566, 220] width 164 height 18
click at [507, 229] on input "bio.link/ rpviip5" at bounding box center [512, 234] width 10 height 10
radio input "true"
click at [811, 22] on link "rpviip5.bio.link" at bounding box center [781, 22] width 97 height 18
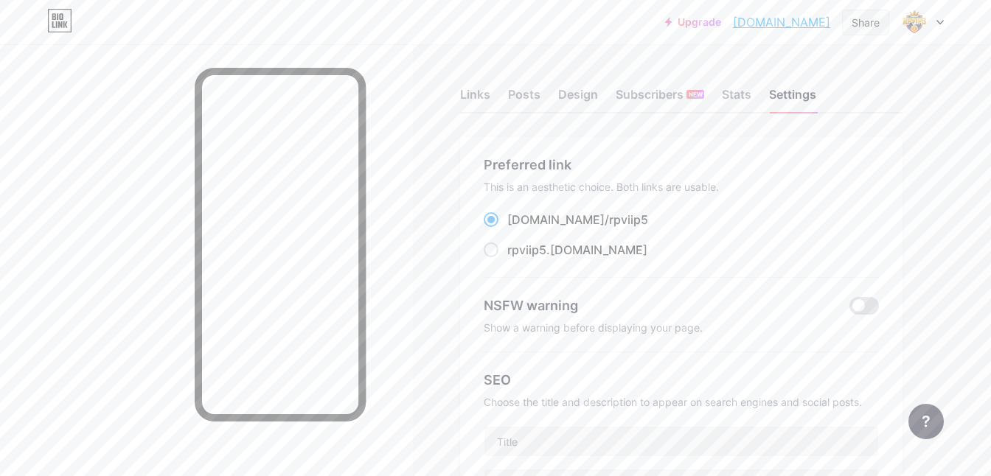
click at [860, 17] on div "Share" at bounding box center [866, 22] width 28 height 15
click at [765, 76] on div "Copy link" at bounding box center [779, 75] width 220 height 35
click at [913, 21] on img at bounding box center [915, 22] width 24 height 24
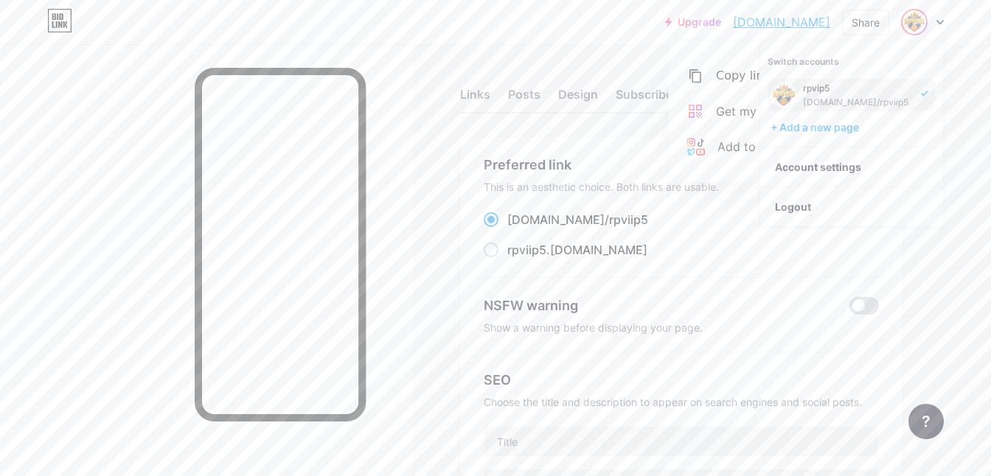
click at [807, 99] on div "bio.link/rpviip5" at bounding box center [857, 103] width 109 height 12
